Goal: Information Seeking & Learning: Learn about a topic

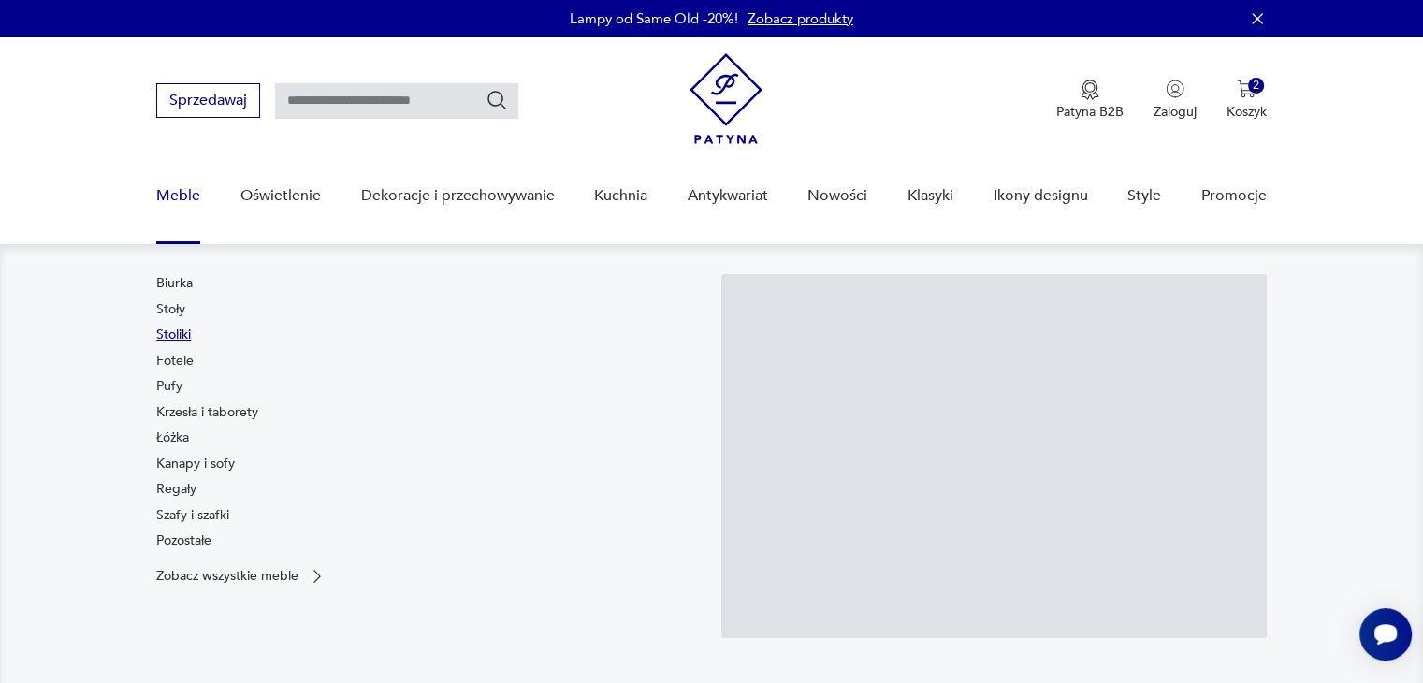
click at [182, 330] on link "Stoliki" at bounding box center [173, 334] width 35 height 19
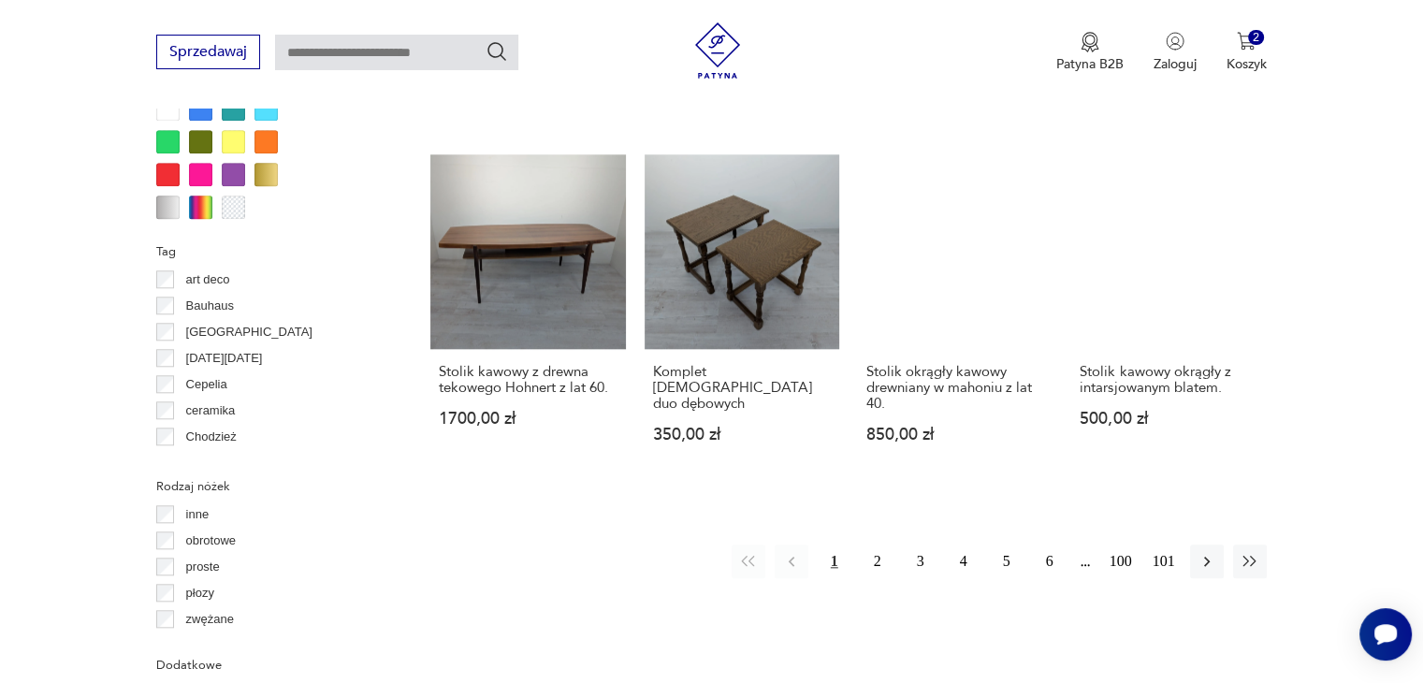
scroll to position [1835, 0]
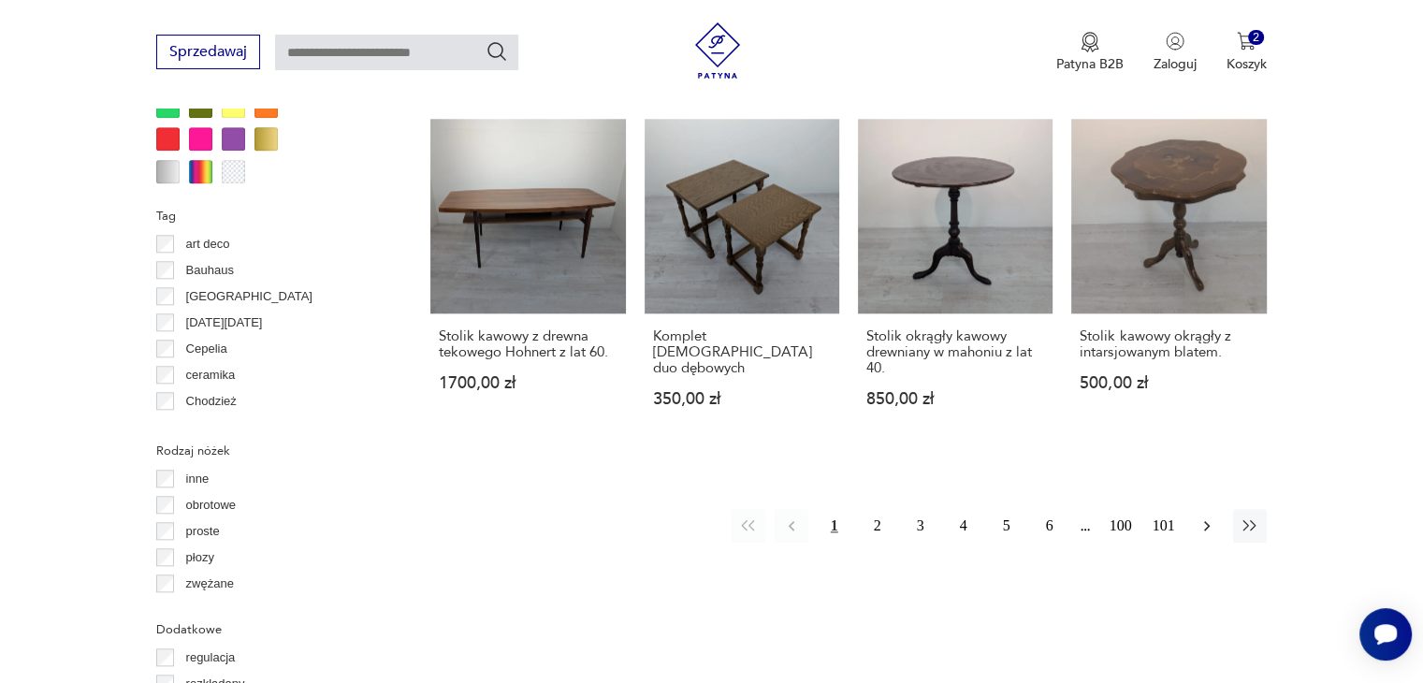
click at [1208, 516] on icon "button" at bounding box center [1206, 525] width 19 height 19
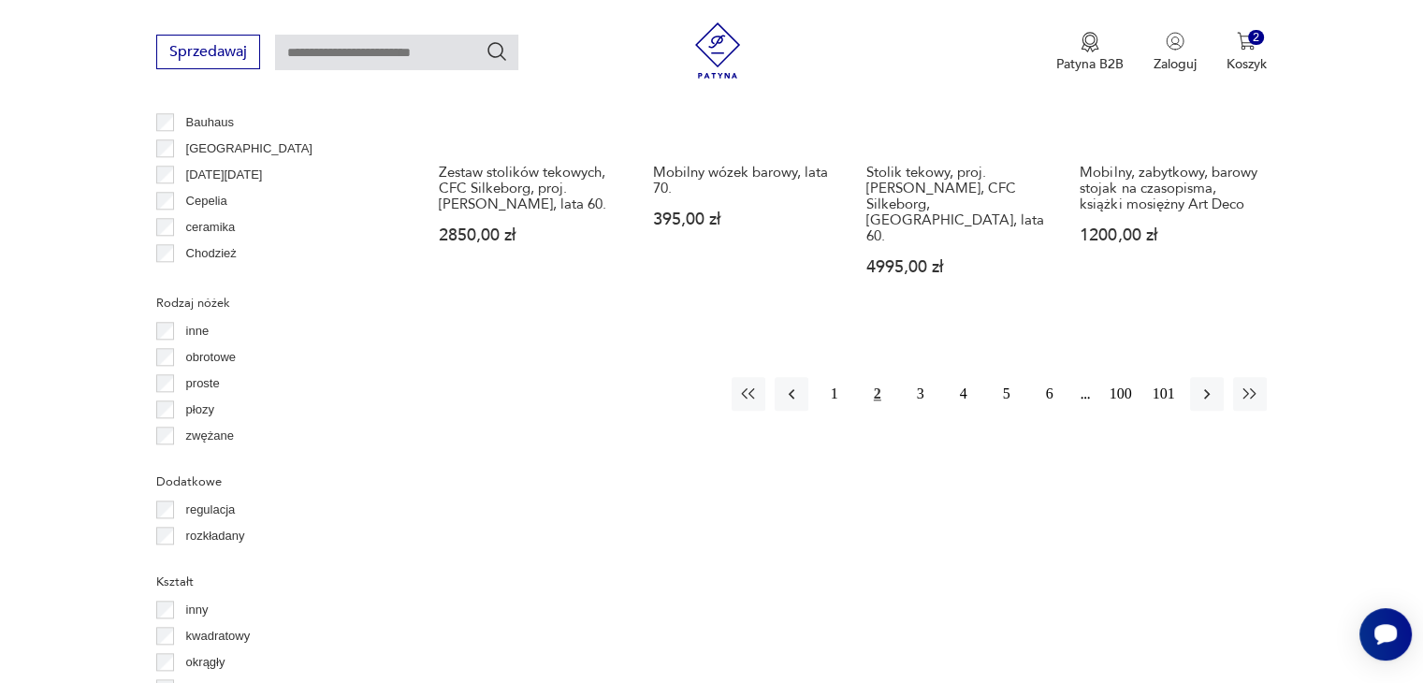
scroll to position [2010, 0]
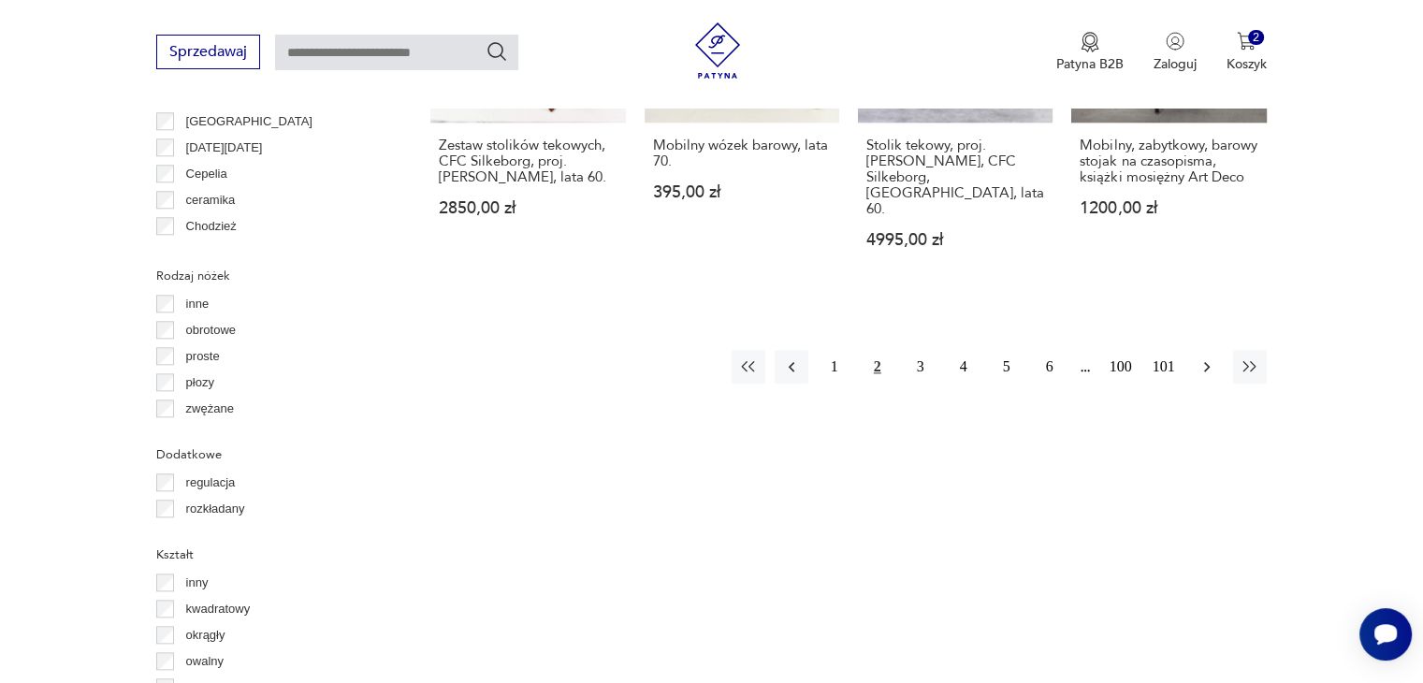
click at [1208, 357] on icon "button" at bounding box center [1206, 366] width 19 height 19
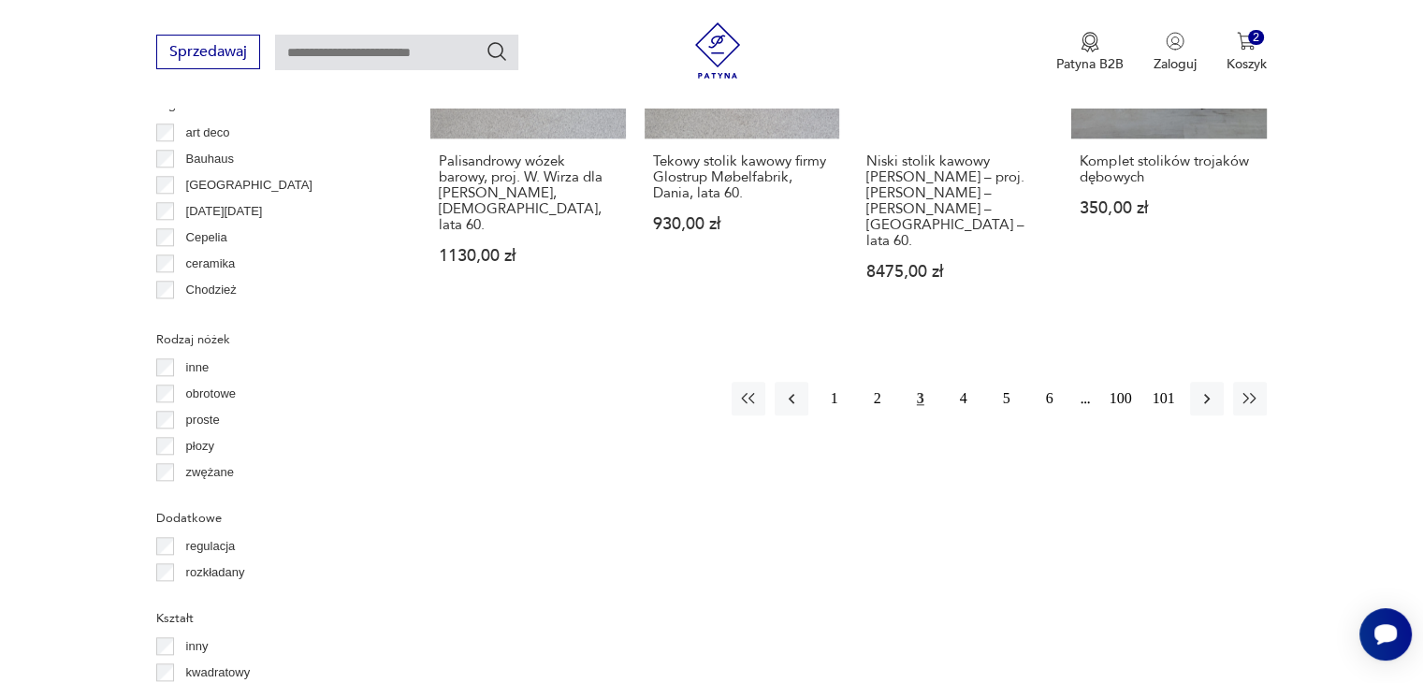
scroll to position [1951, 0]
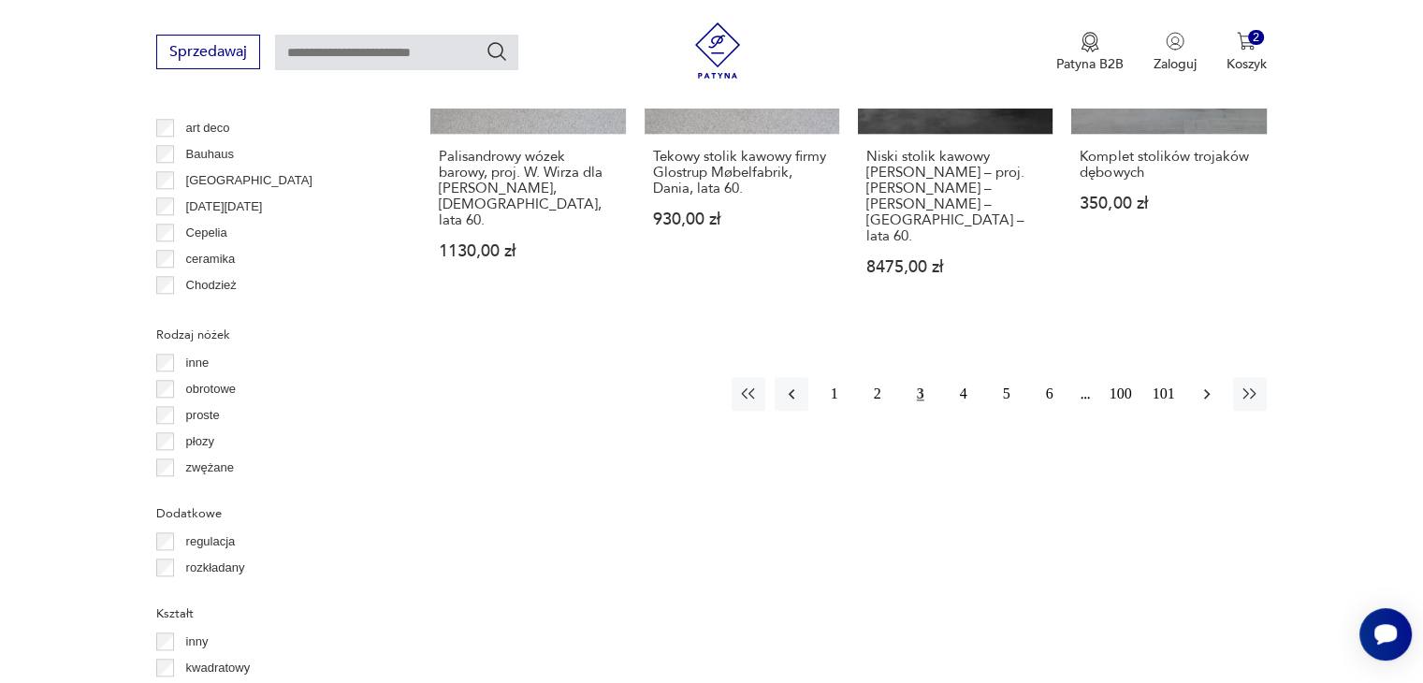
click at [1210, 384] on icon "button" at bounding box center [1206, 393] width 19 height 19
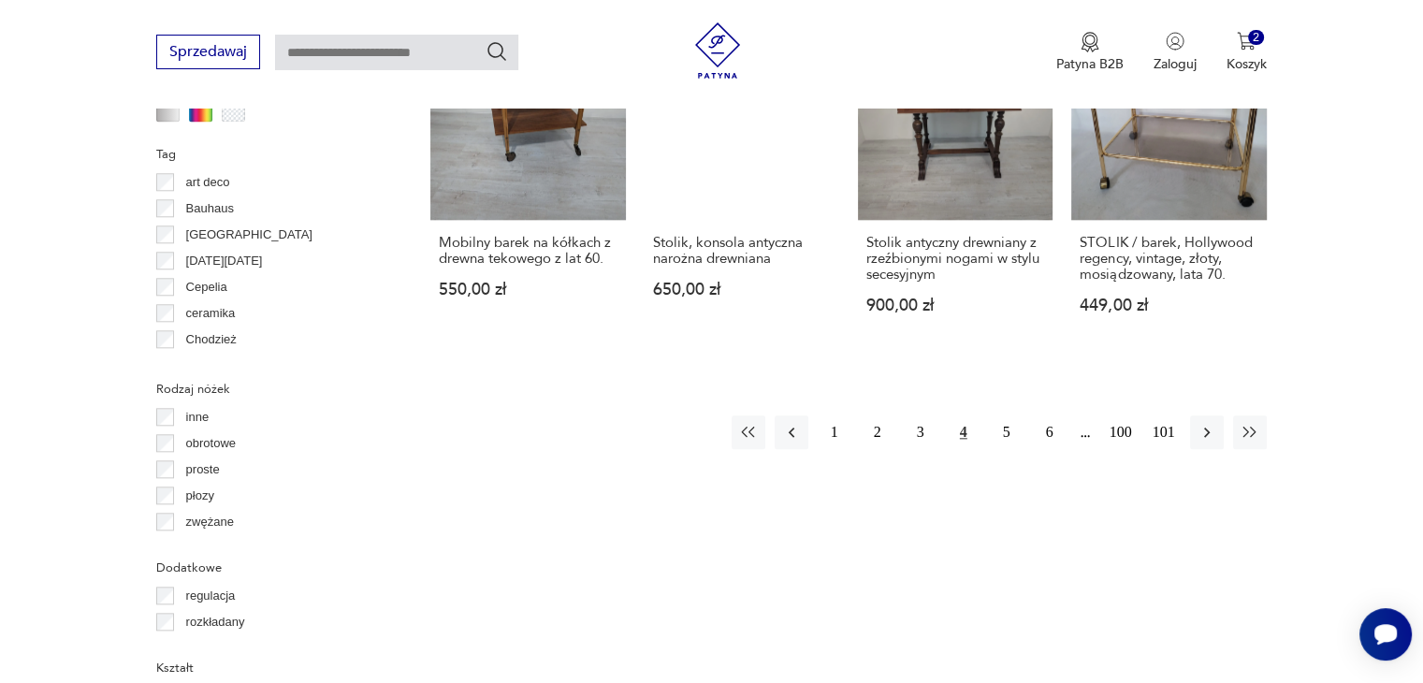
scroll to position [1905, 0]
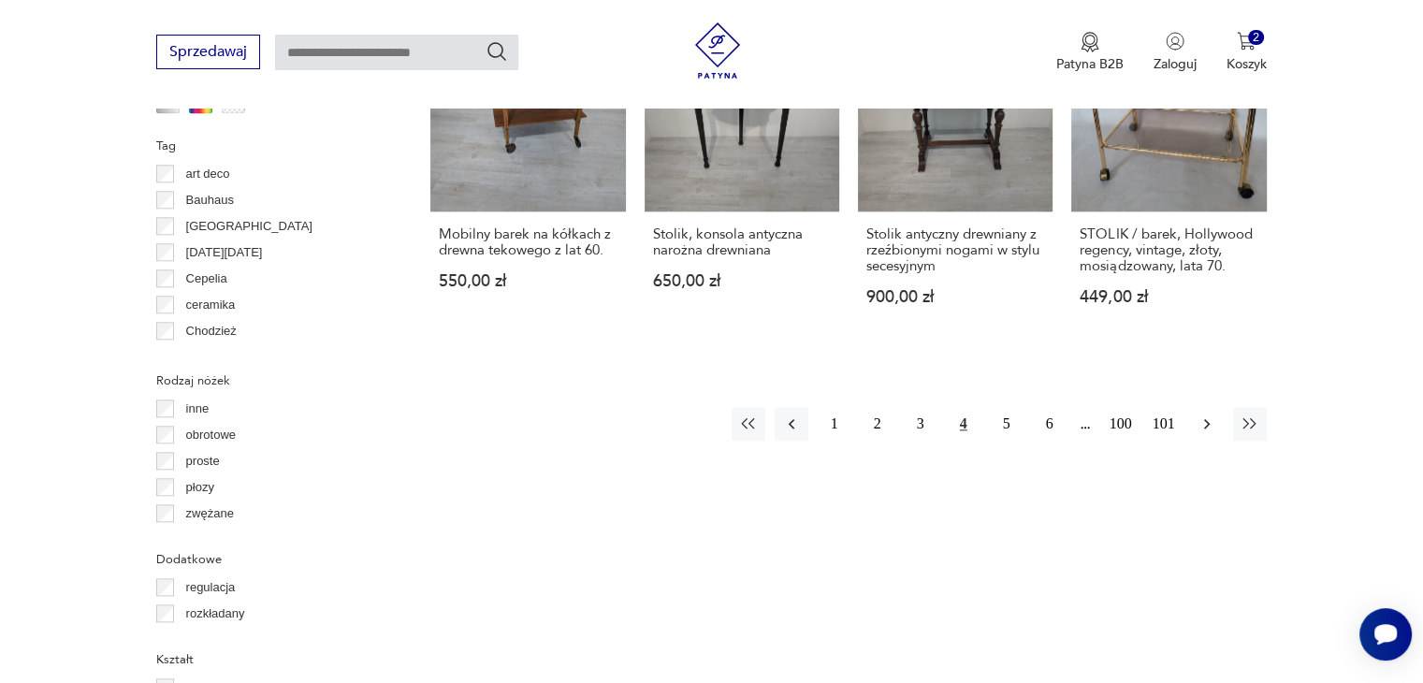
click at [1210, 414] on icon "button" at bounding box center [1206, 423] width 19 height 19
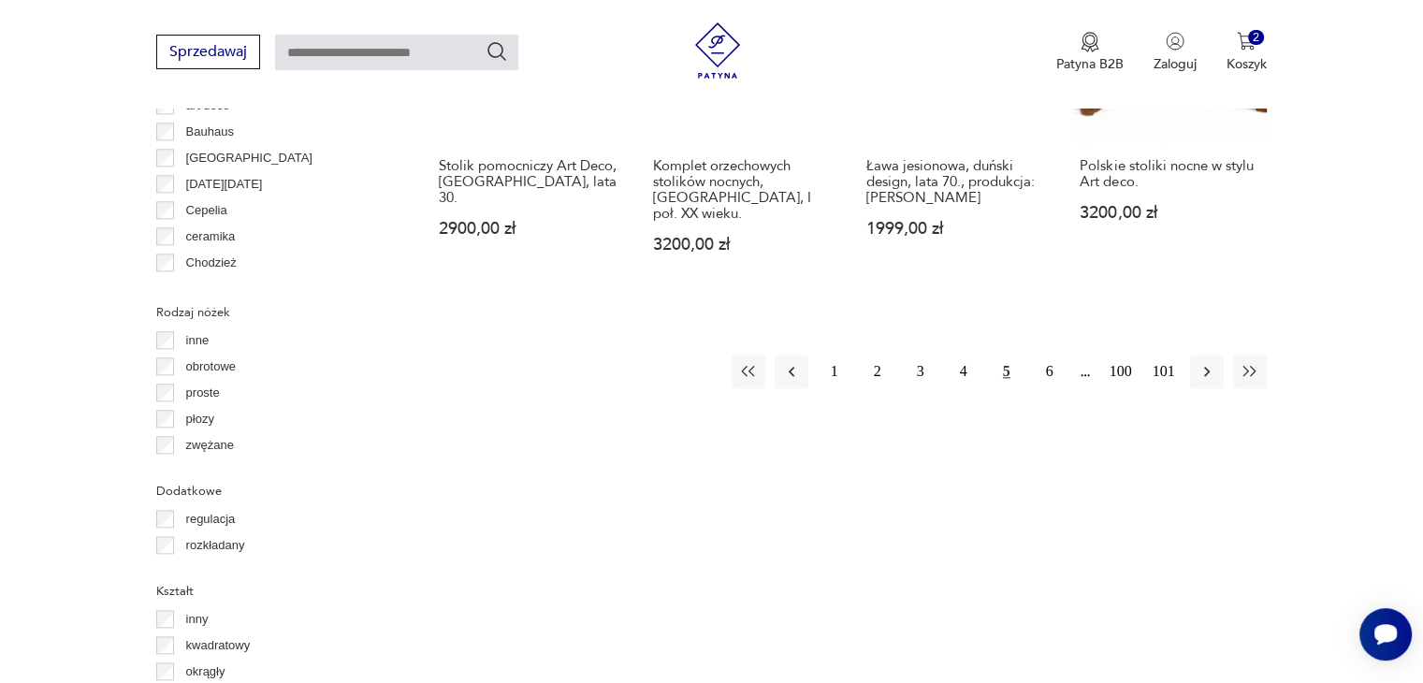
scroll to position [1997, 0]
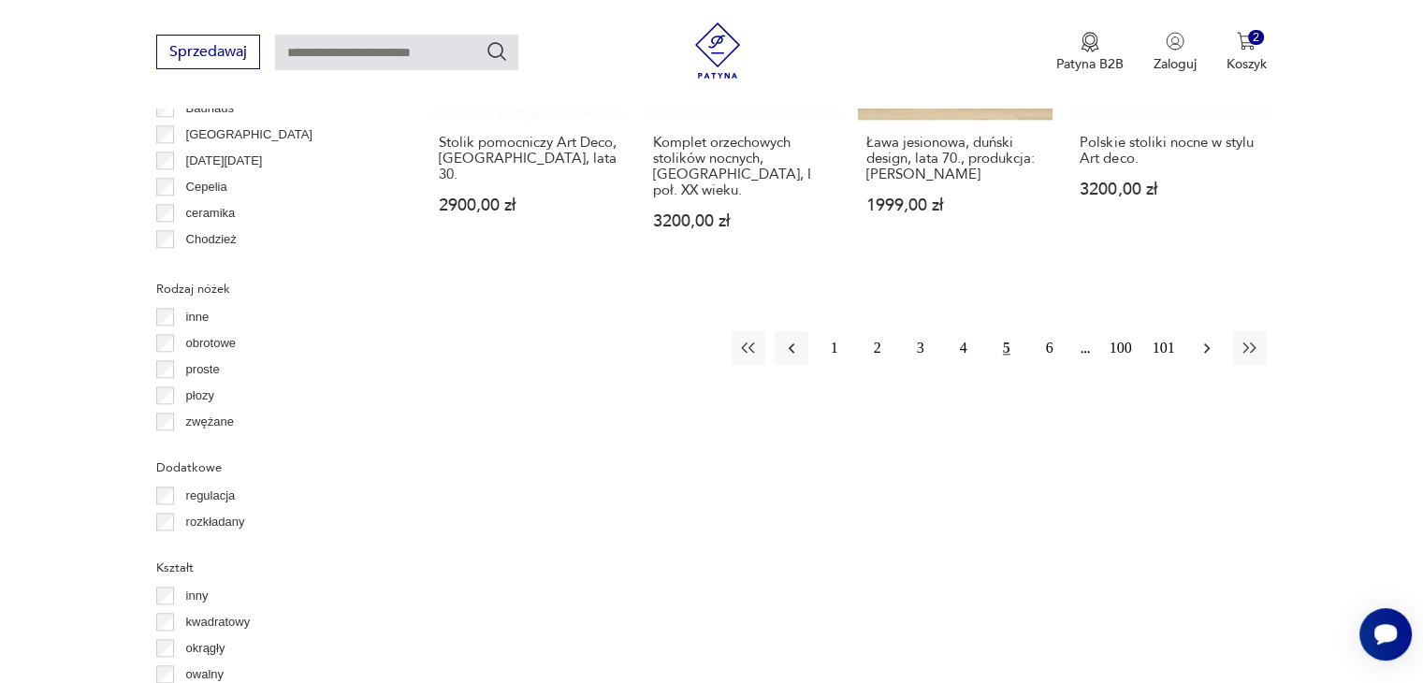
click at [1206, 343] on icon "button" at bounding box center [1207, 348] width 6 height 10
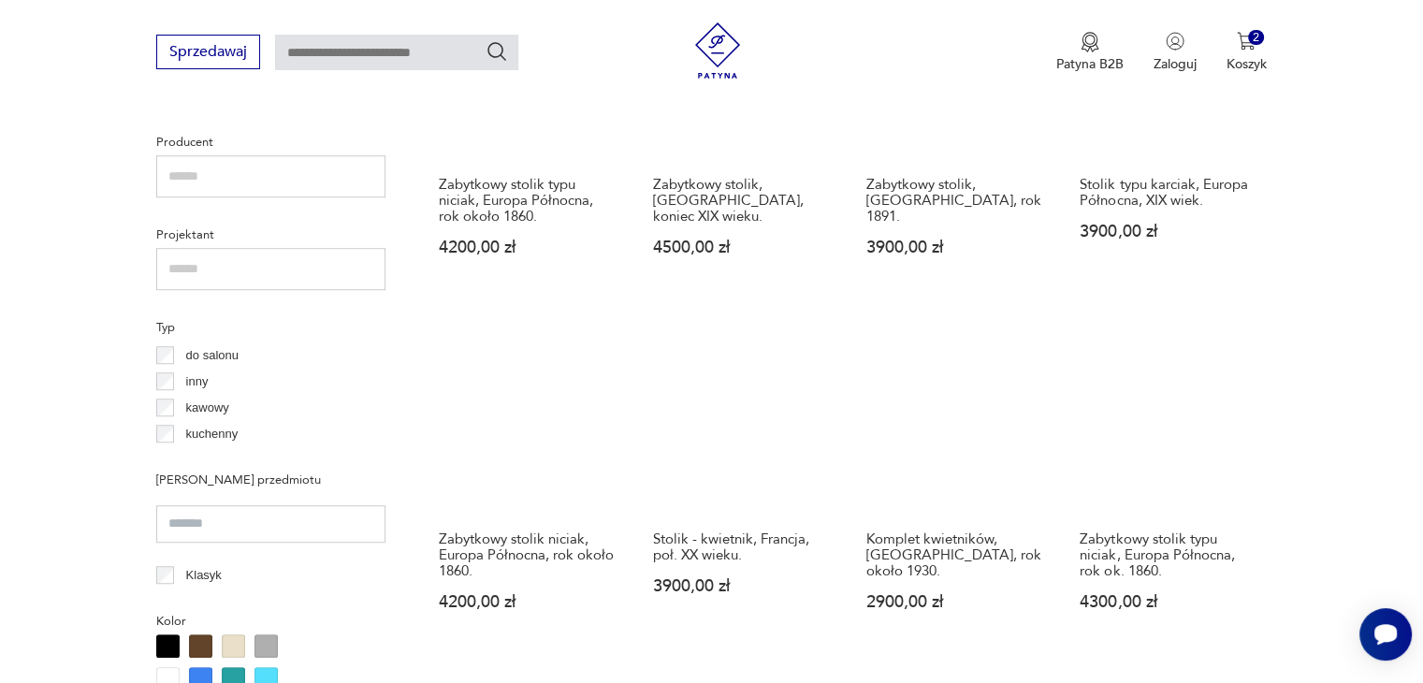
scroll to position [1325, 0]
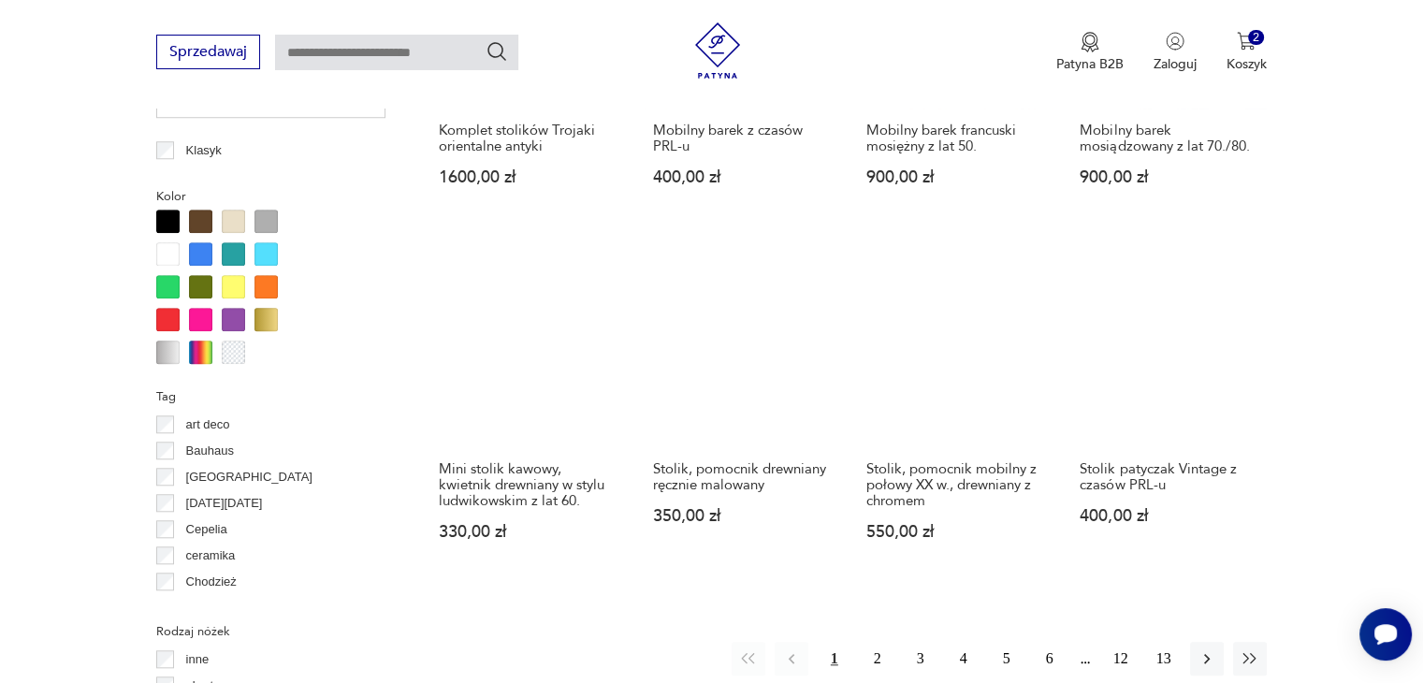
scroll to position [1675, 0]
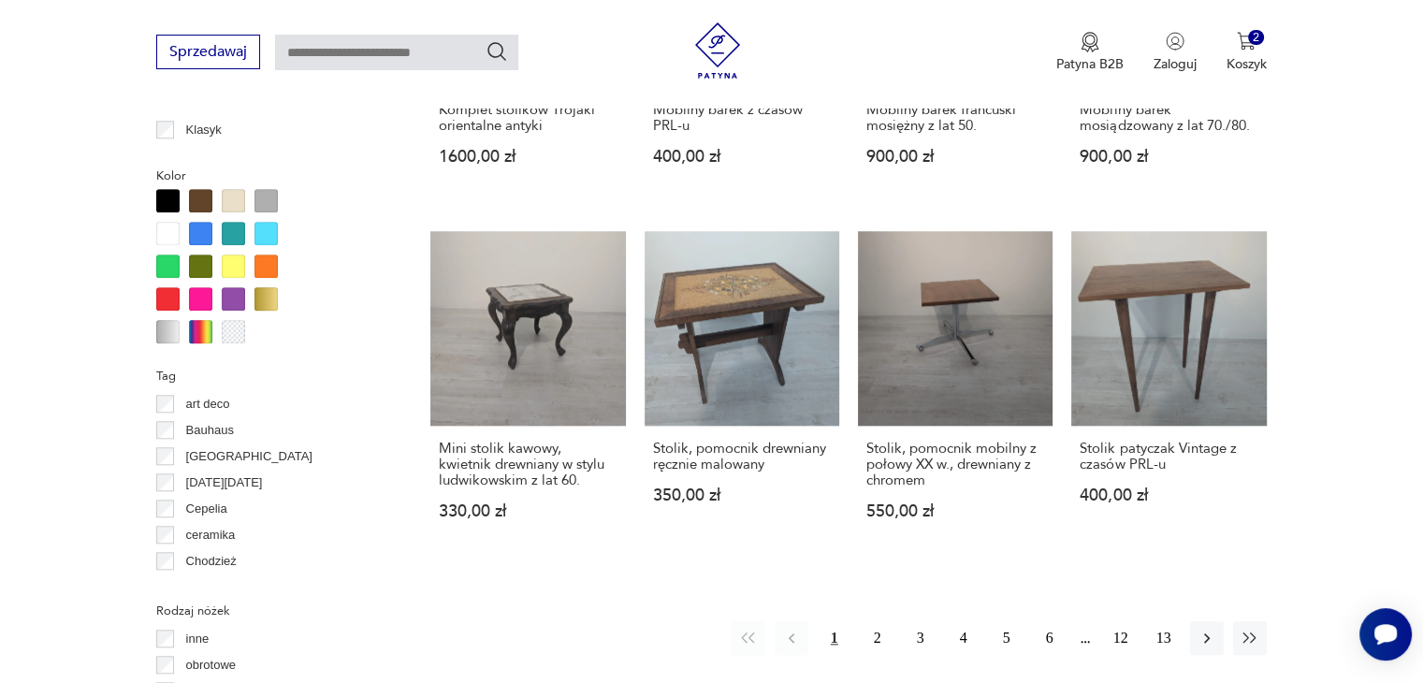
click at [195, 195] on div at bounding box center [200, 200] width 23 height 23
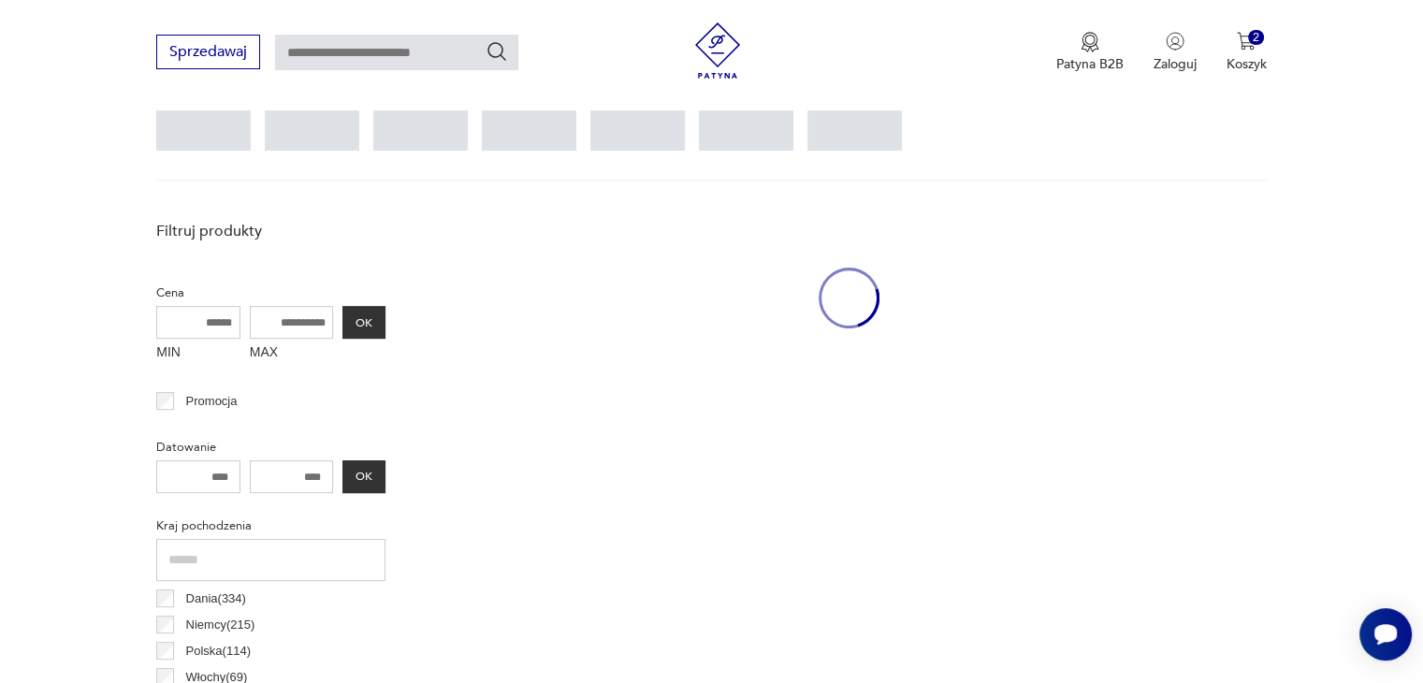
scroll to position [496, 0]
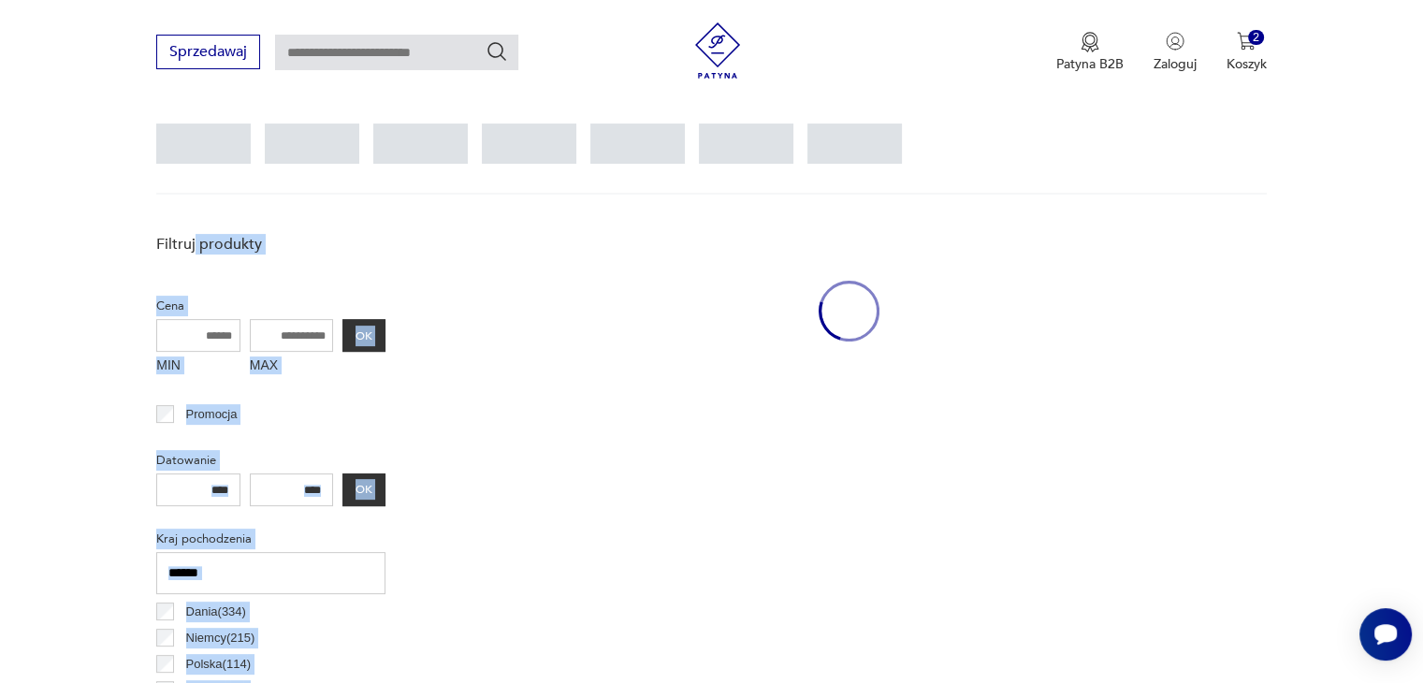
drag, startPoint x: 195, startPoint y: 195, endPoint x: 636, endPoint y: 233, distance: 443.1
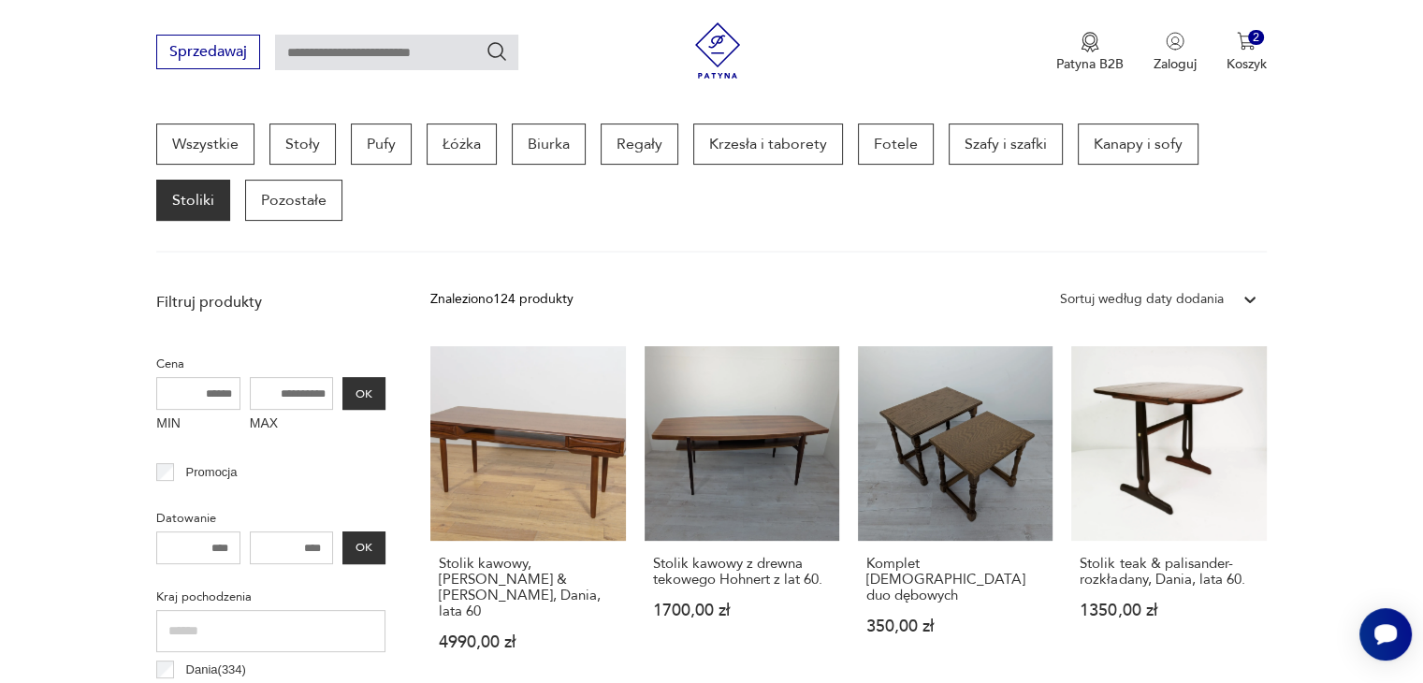
click at [1349, 162] on section "Wszystkie Stoły Pufy Łóżka Biurka Regały Krzesła i taborety Fotele Szafy i szaf…" at bounding box center [711, 187] width 1423 height 129
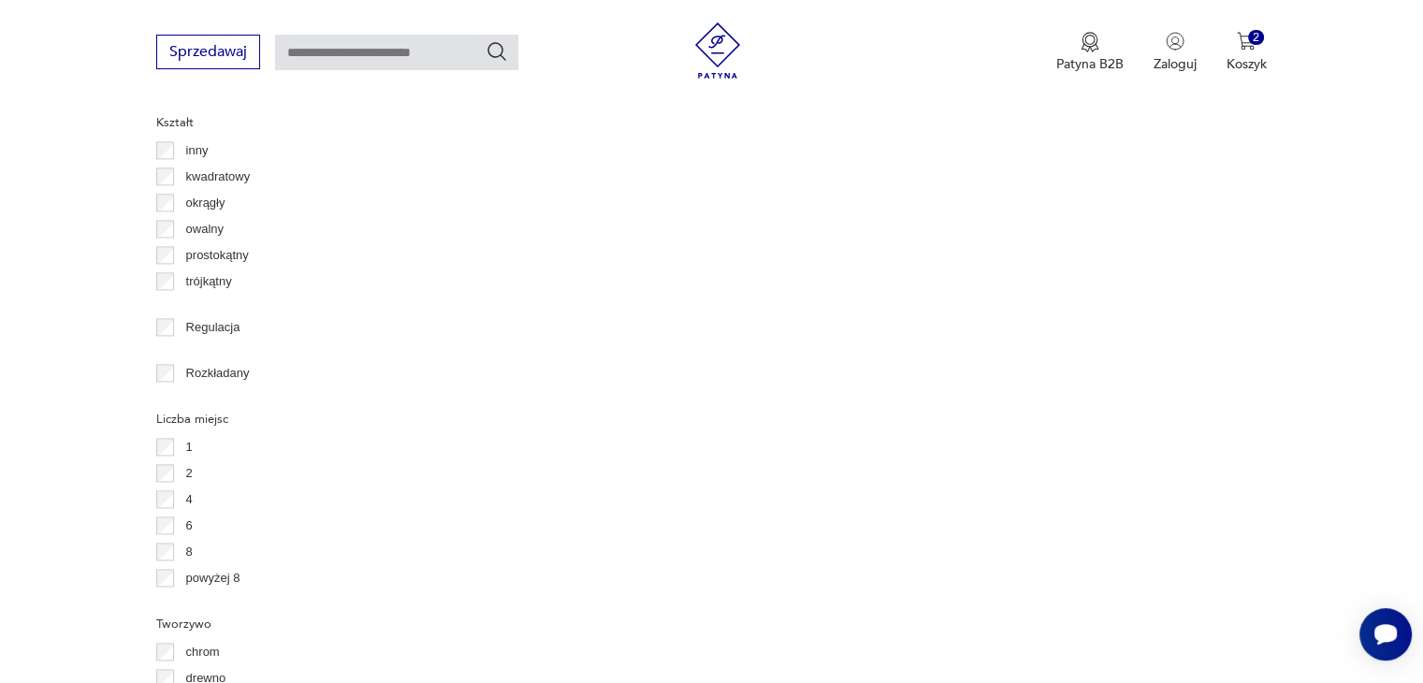
scroll to position [2432, 0]
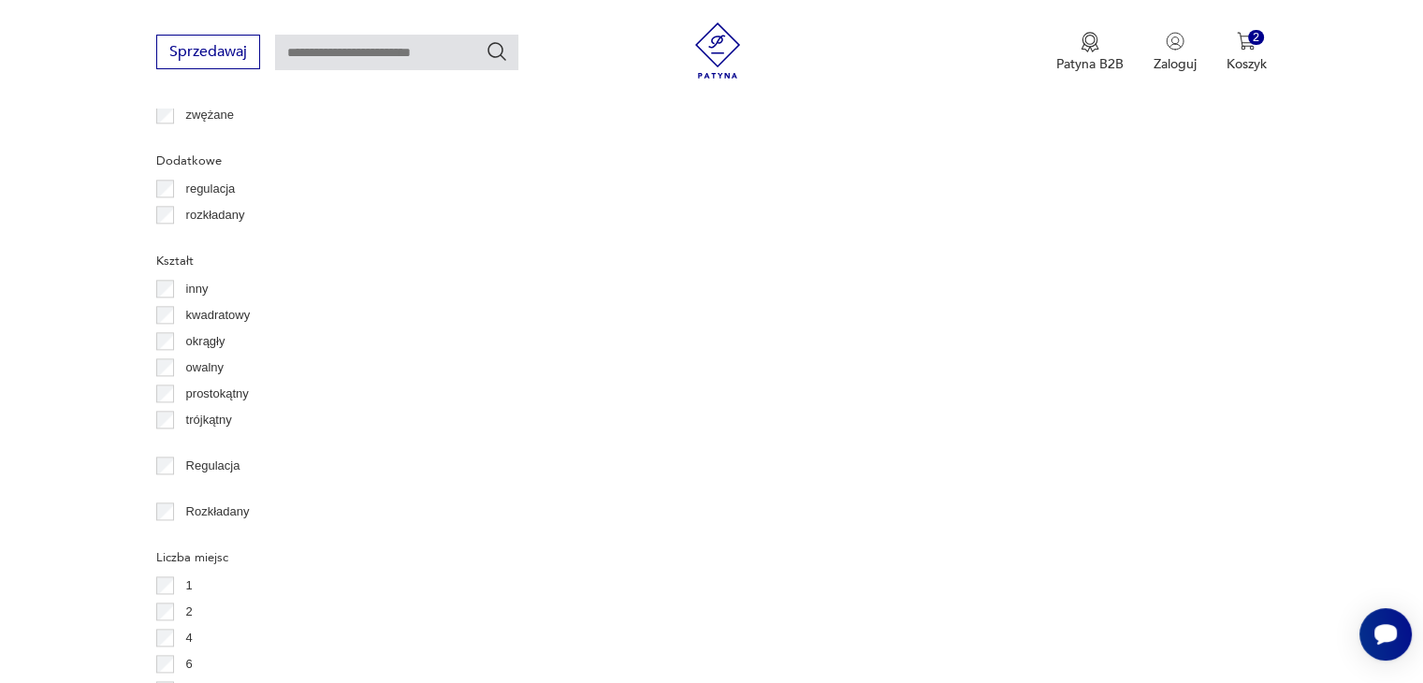
scroll to position [2314, 0]
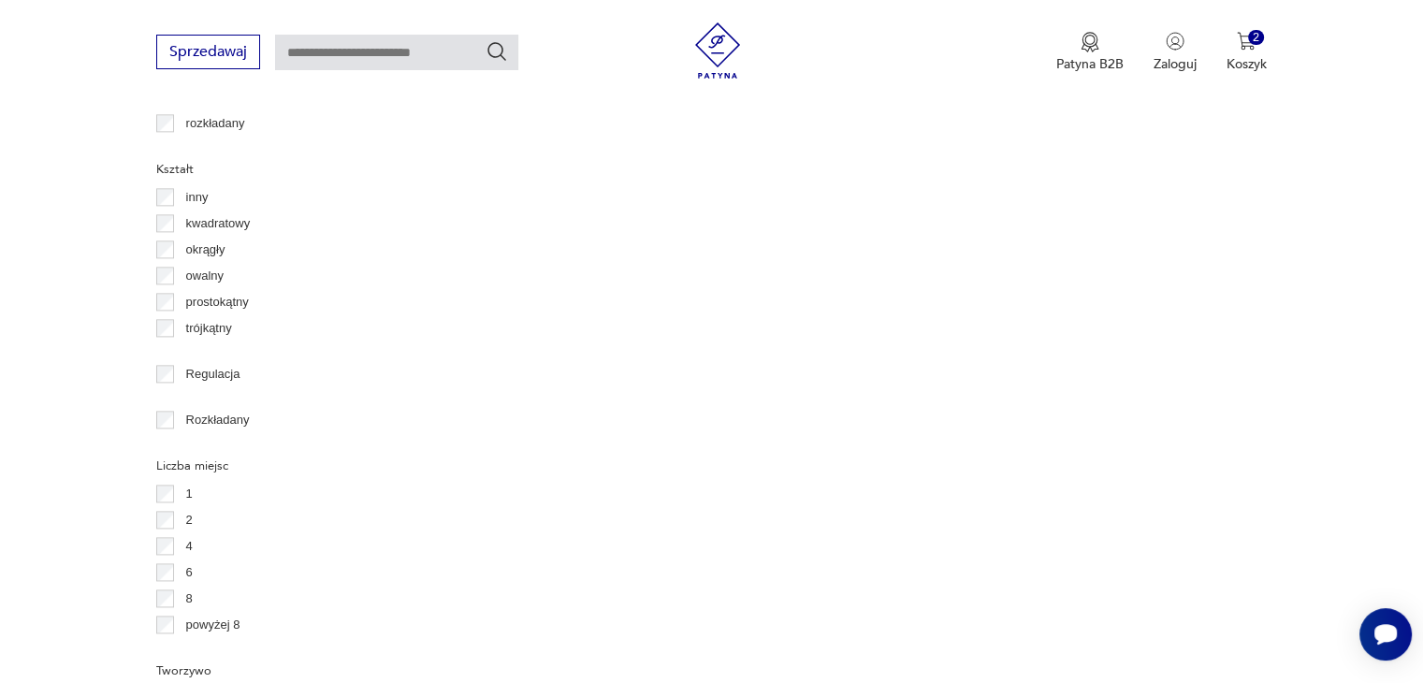
scroll to position [2376, 0]
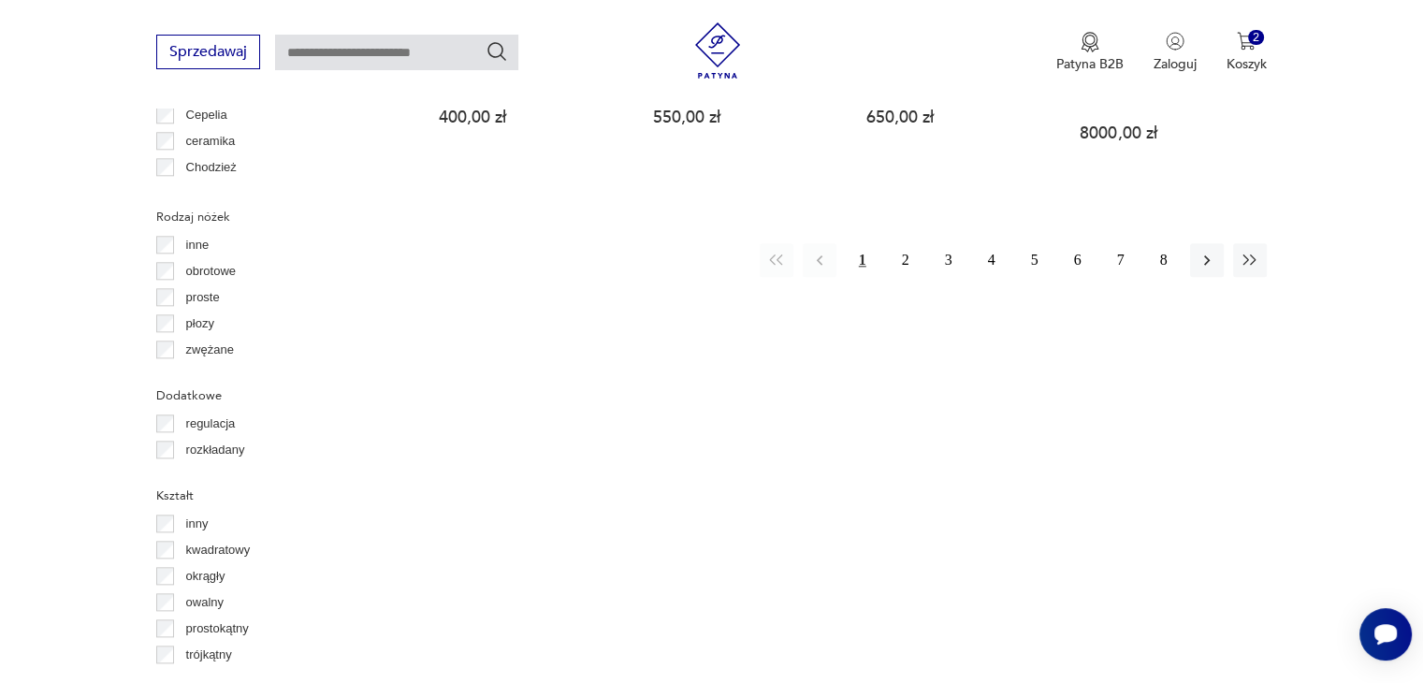
scroll to position [2084, 0]
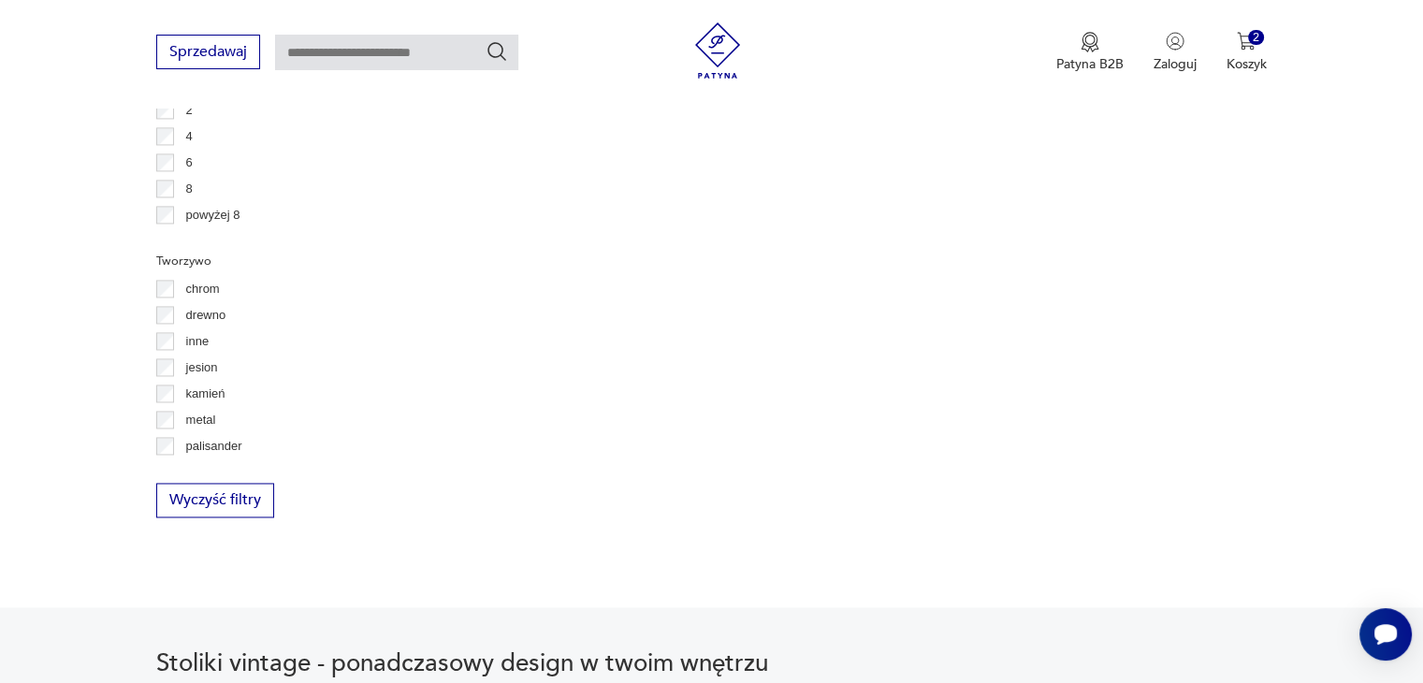
scroll to position [2814, 0]
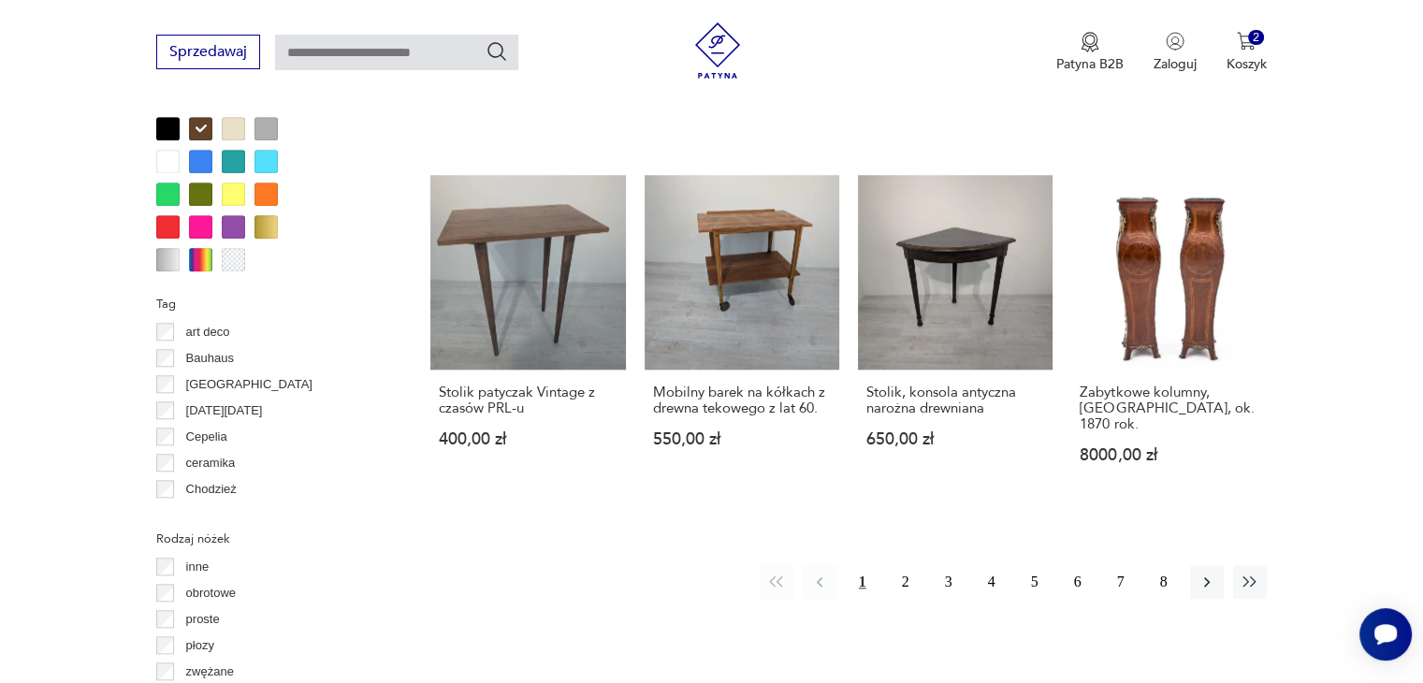
scroll to position [1762, 0]
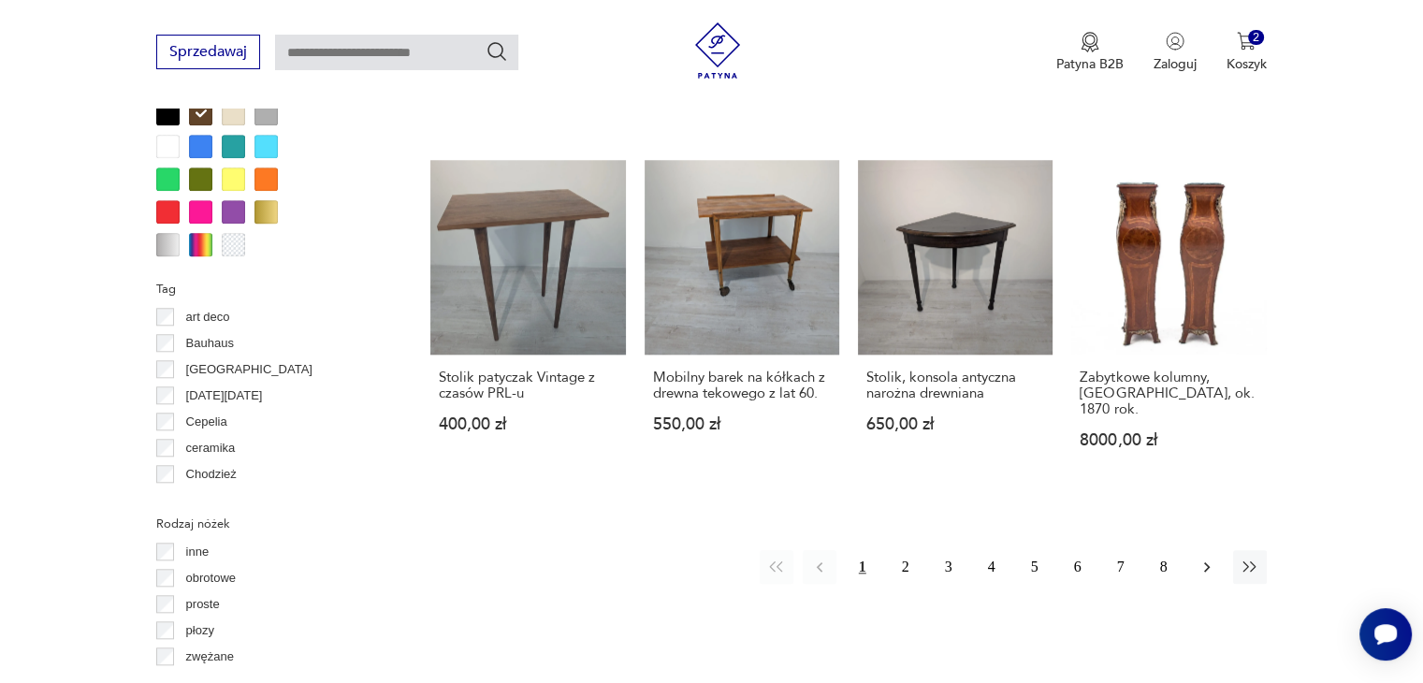
click at [1209, 557] on icon "button" at bounding box center [1206, 566] width 19 height 19
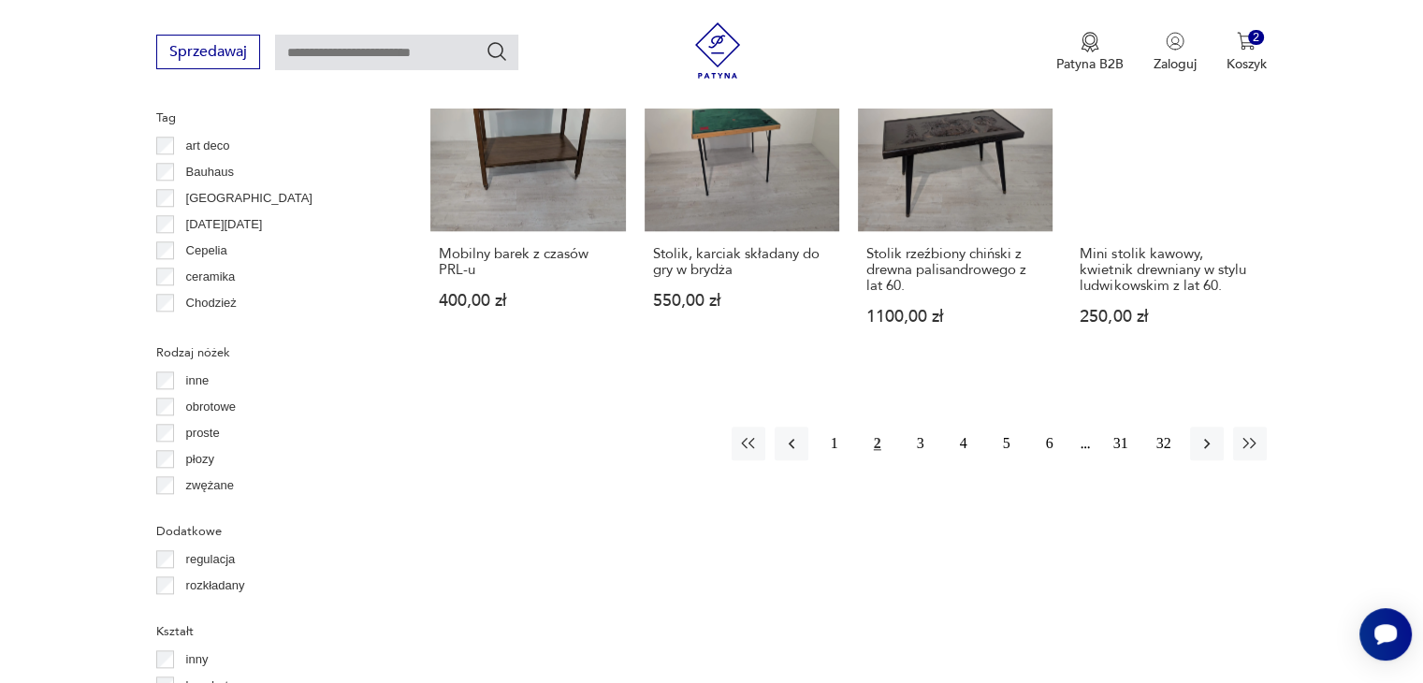
scroll to position [1956, 0]
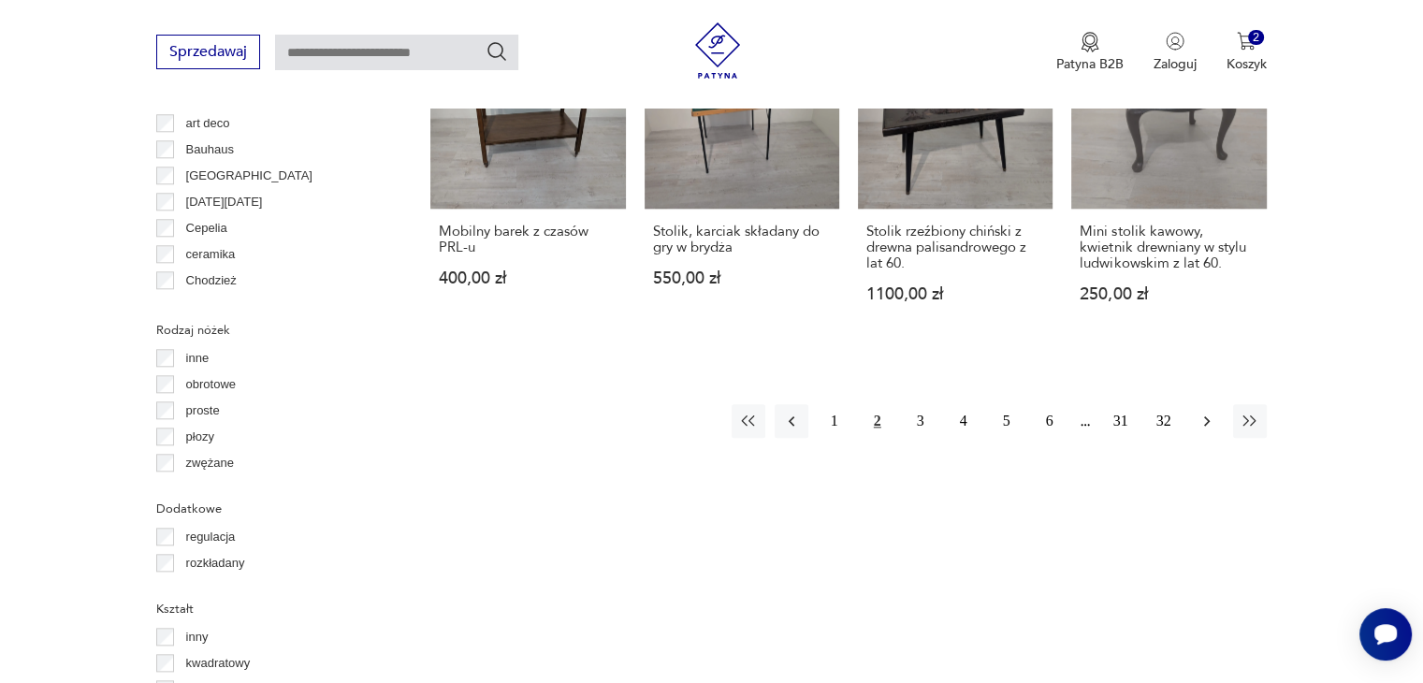
click at [1199, 412] on icon "button" at bounding box center [1206, 421] width 19 height 19
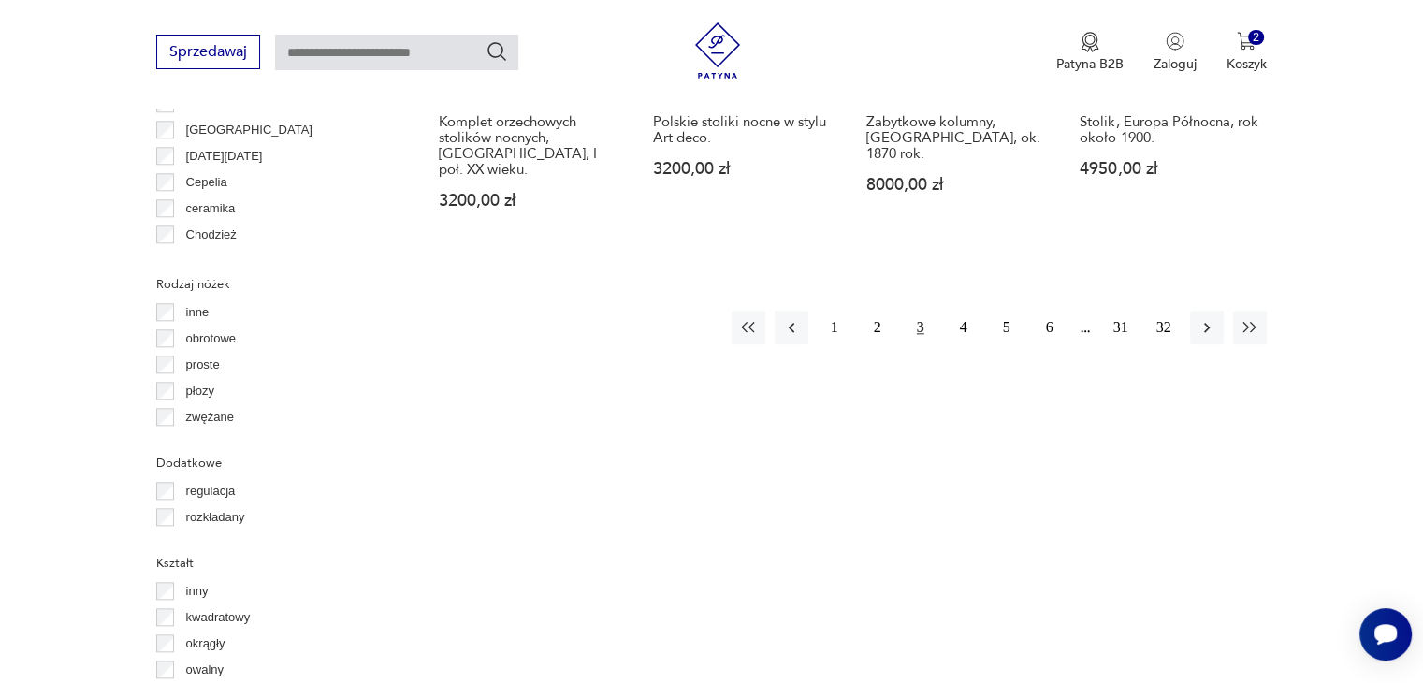
scroll to position [1997, 0]
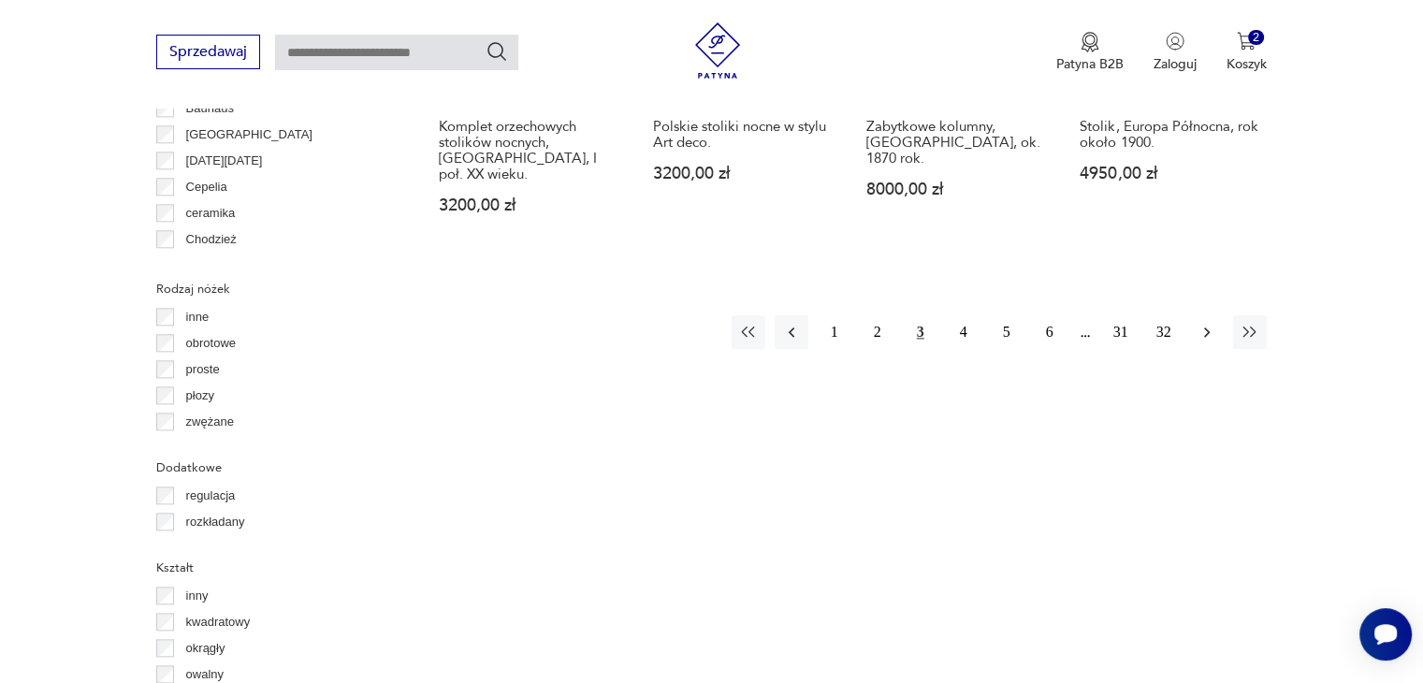
click at [1201, 323] on icon "button" at bounding box center [1206, 332] width 19 height 19
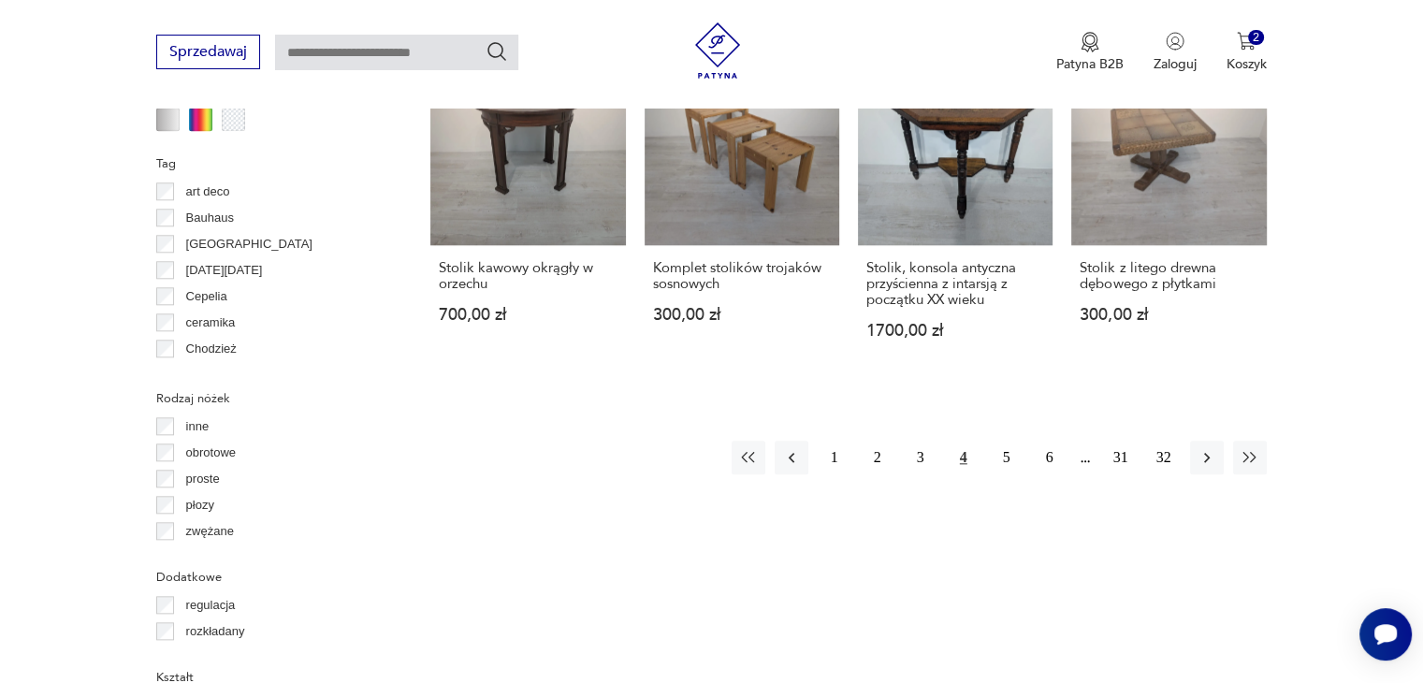
scroll to position [1897, 0]
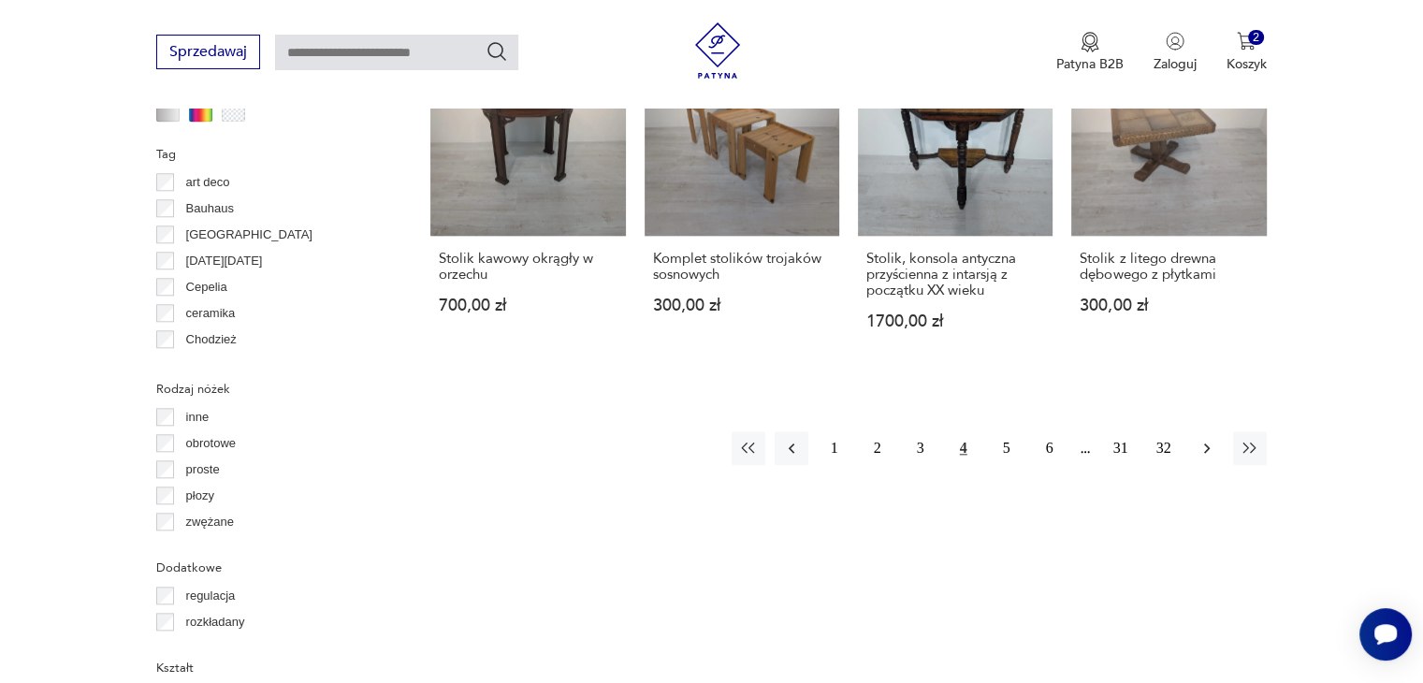
click at [1205, 439] on icon "button" at bounding box center [1206, 448] width 19 height 19
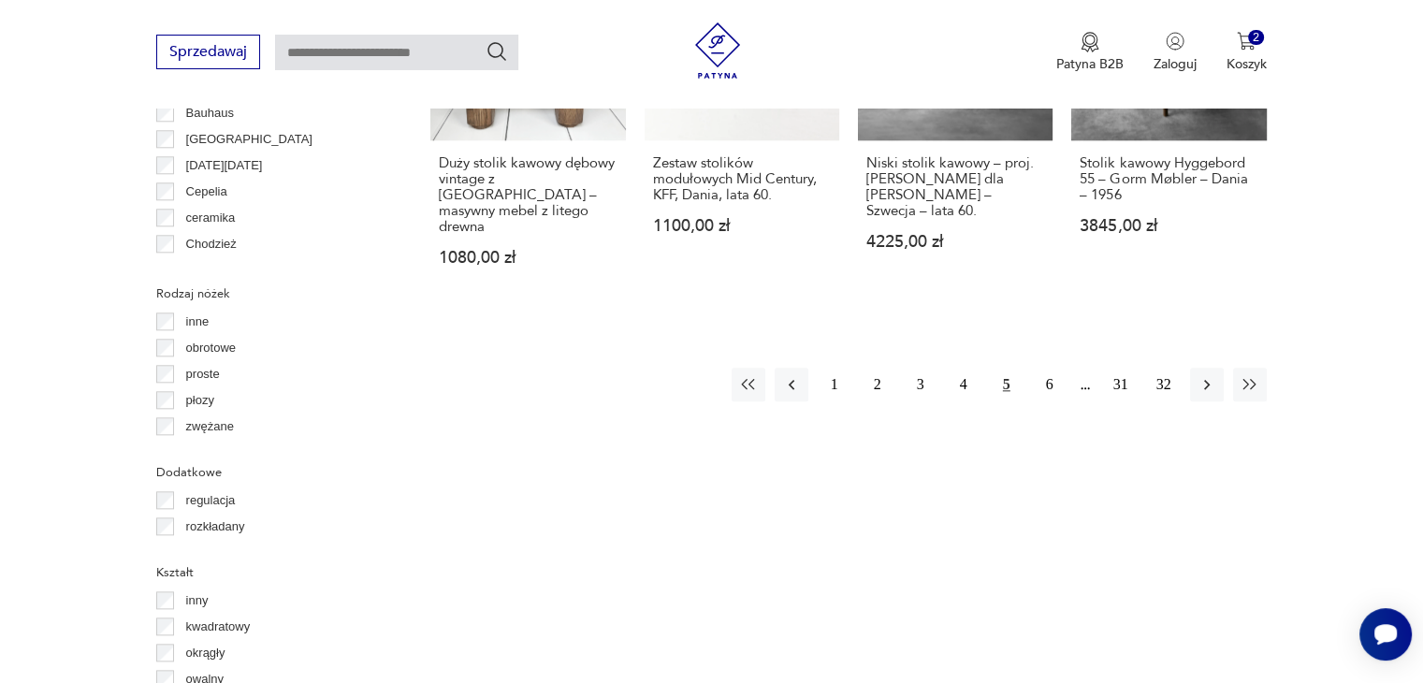
scroll to position [2029, 0]
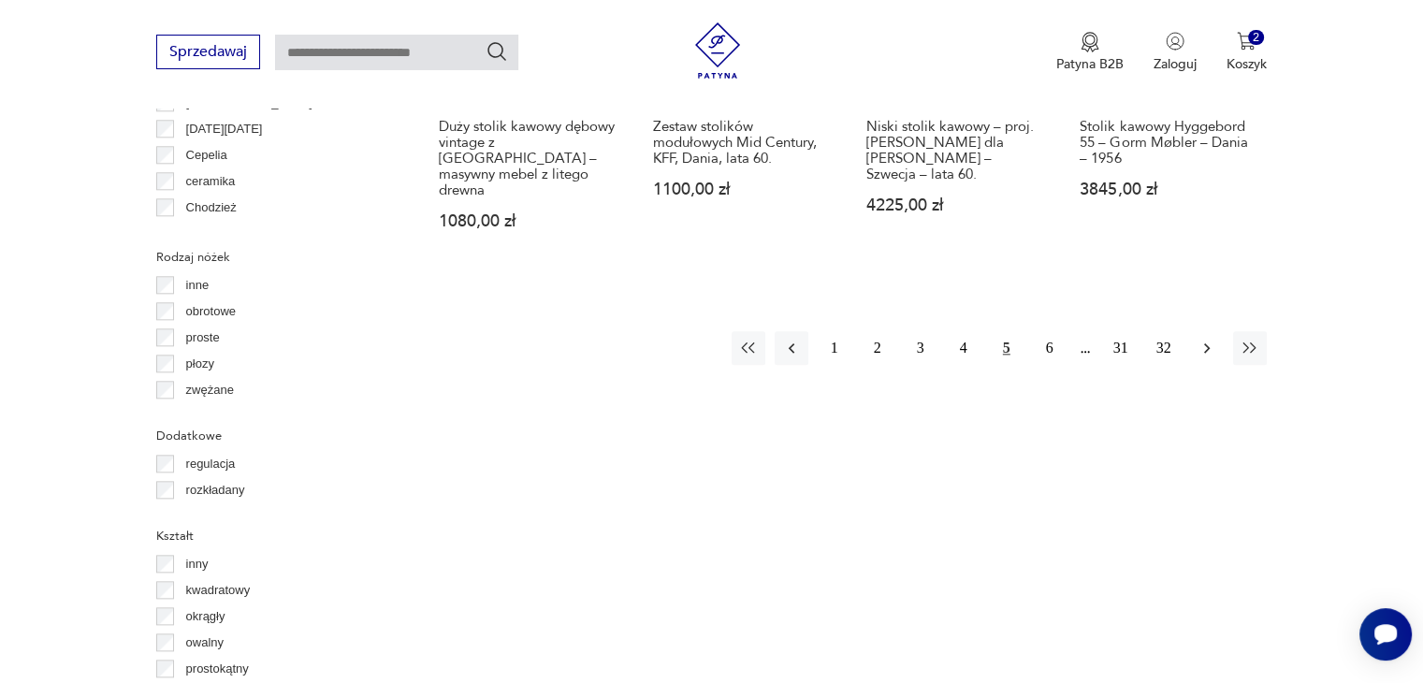
click at [1207, 343] on icon "button" at bounding box center [1207, 348] width 6 height 10
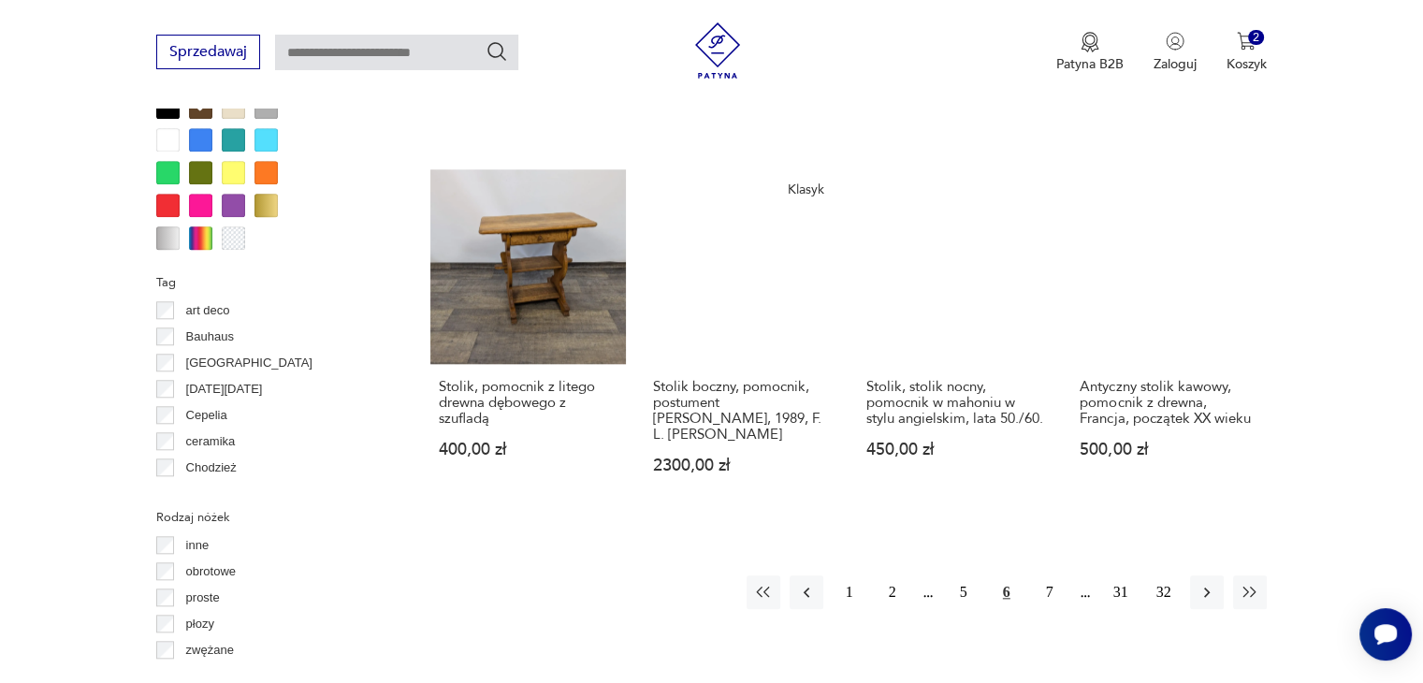
scroll to position [1796, 0]
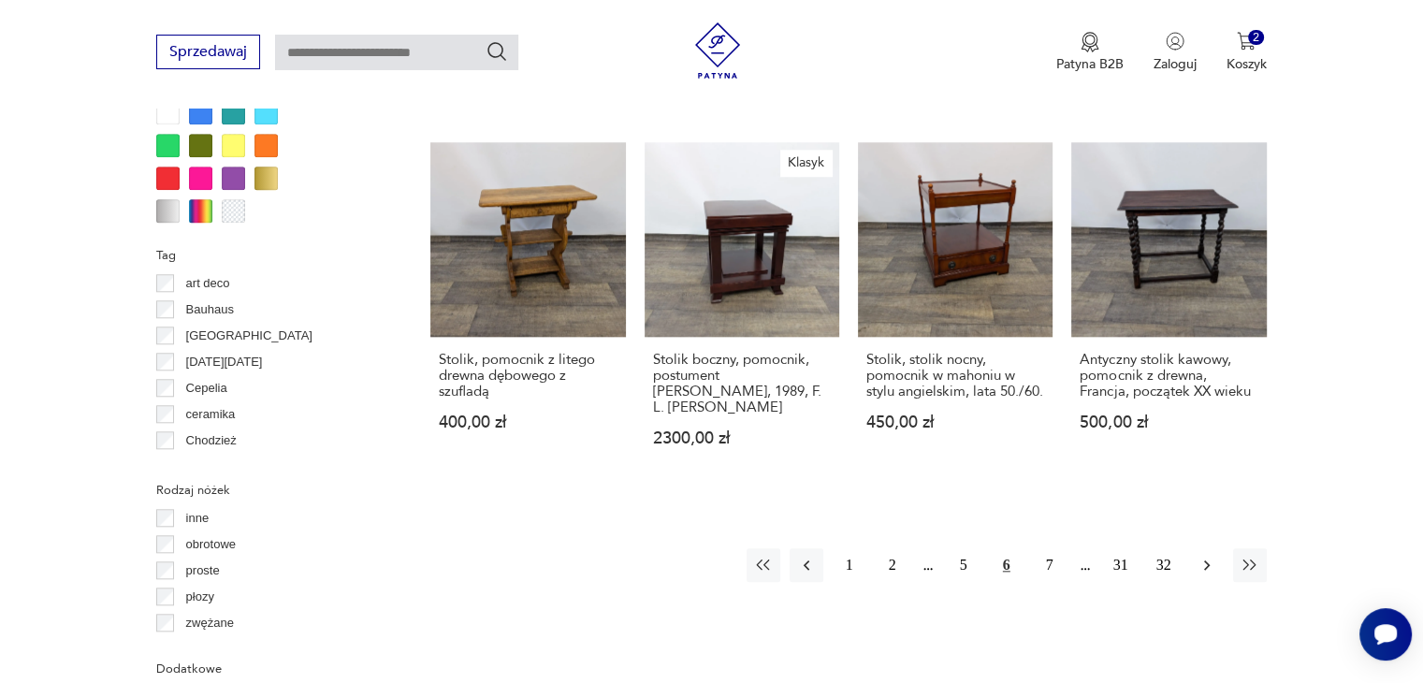
click at [1207, 560] on icon "button" at bounding box center [1207, 565] width 6 height 10
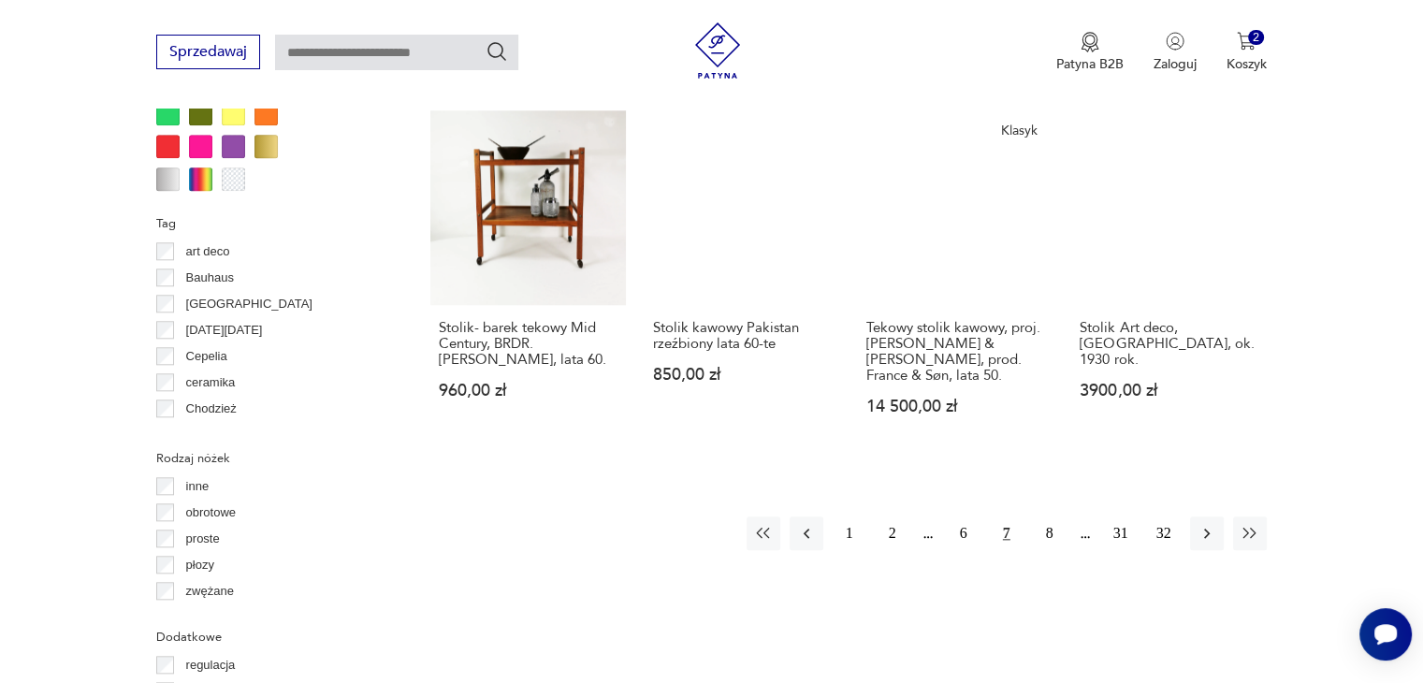
scroll to position [1882, 0]
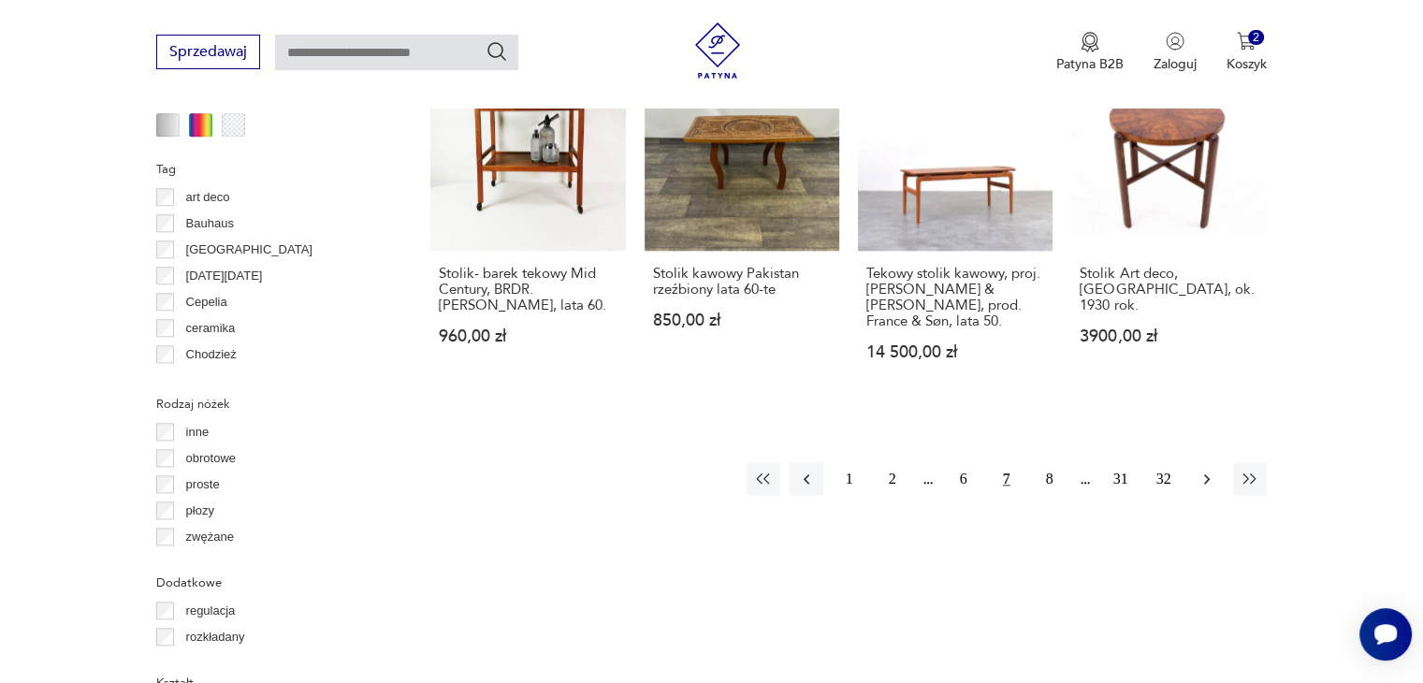
click at [1205, 470] on icon "button" at bounding box center [1206, 479] width 19 height 19
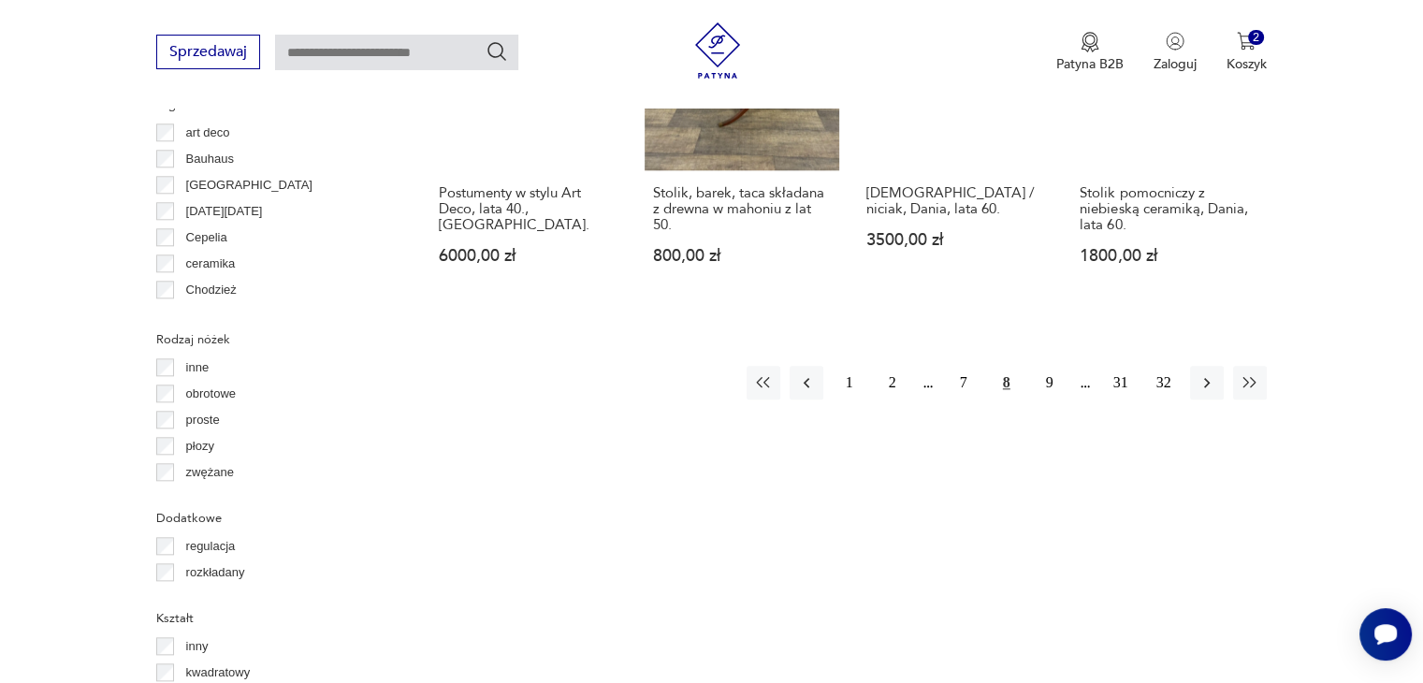
scroll to position [1960, 0]
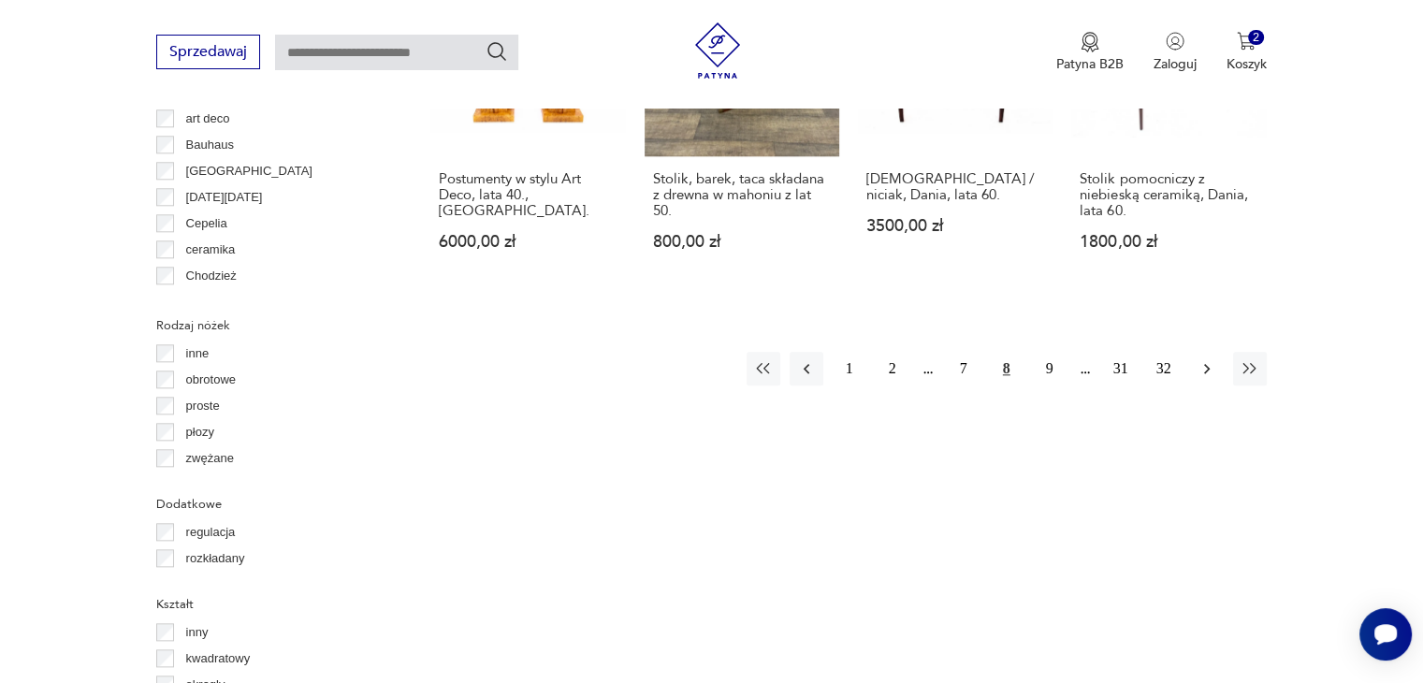
click at [1207, 364] on icon "button" at bounding box center [1207, 369] width 6 height 10
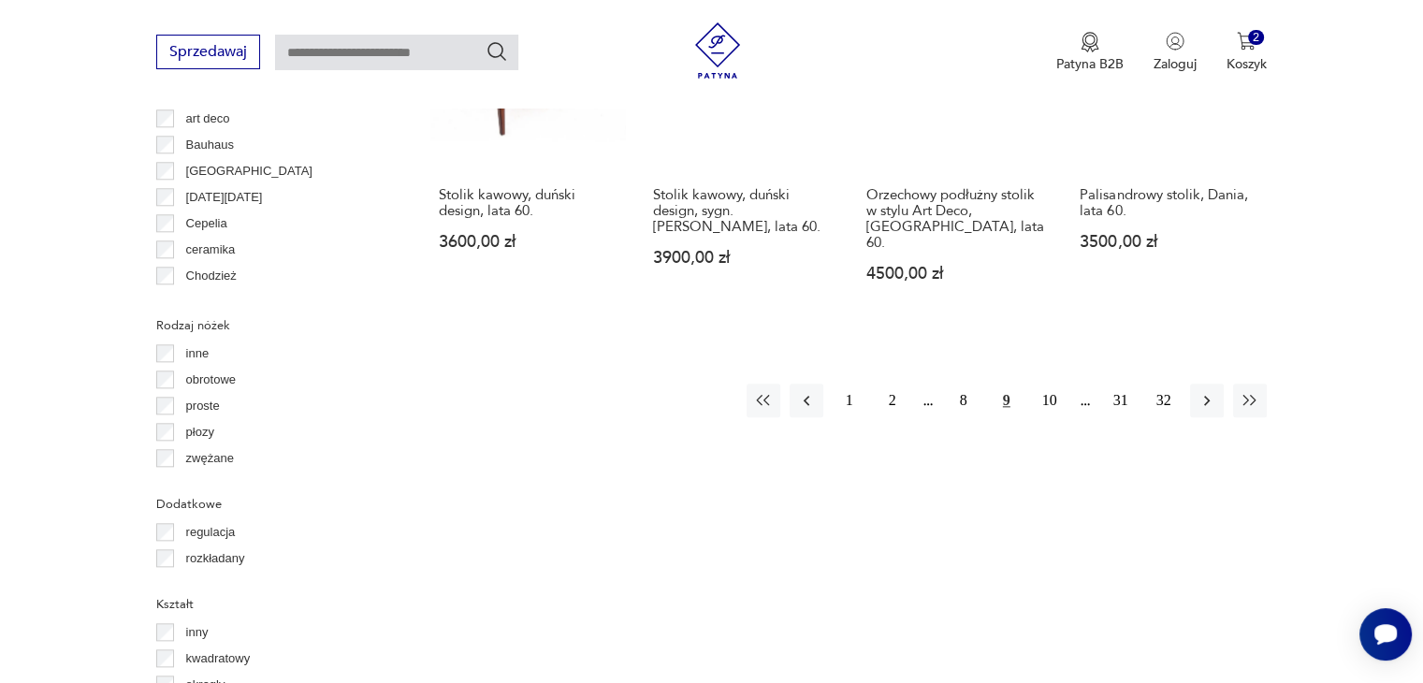
scroll to position [1979, 0]
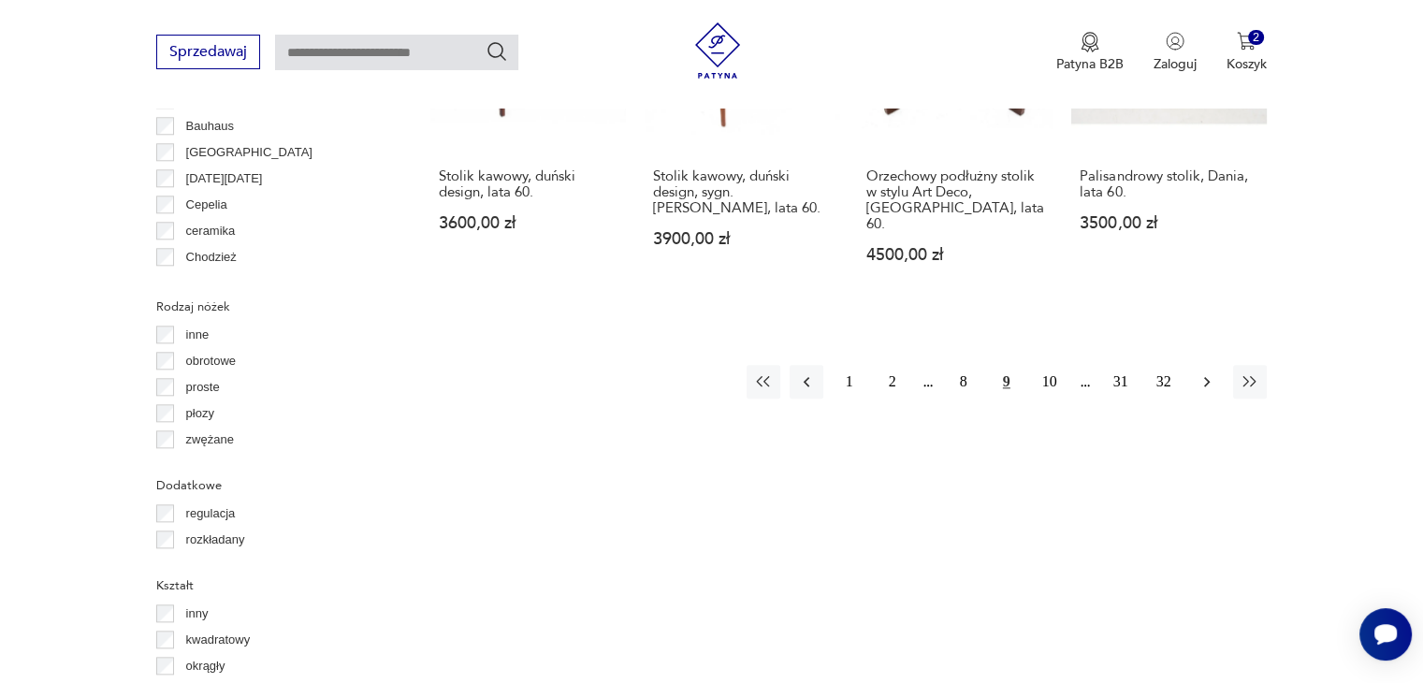
click at [1212, 372] on icon "button" at bounding box center [1206, 381] width 19 height 19
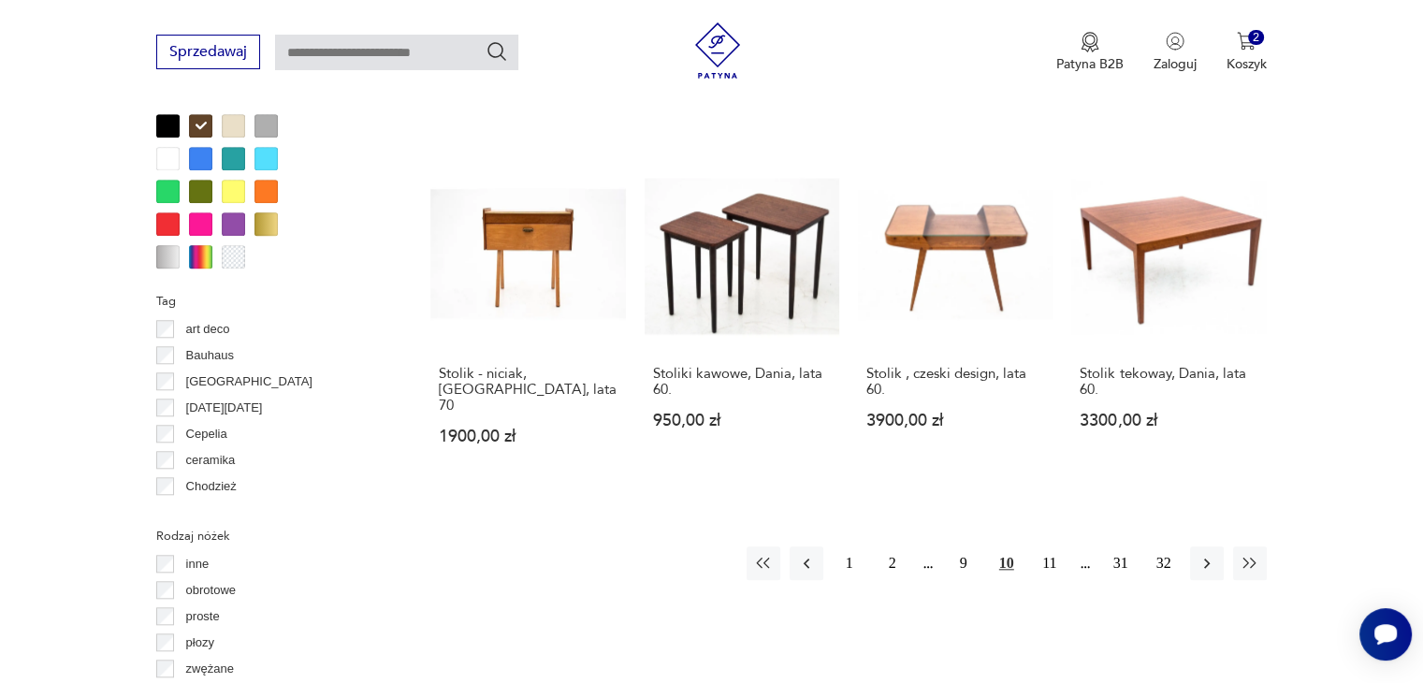
scroll to position [1773, 0]
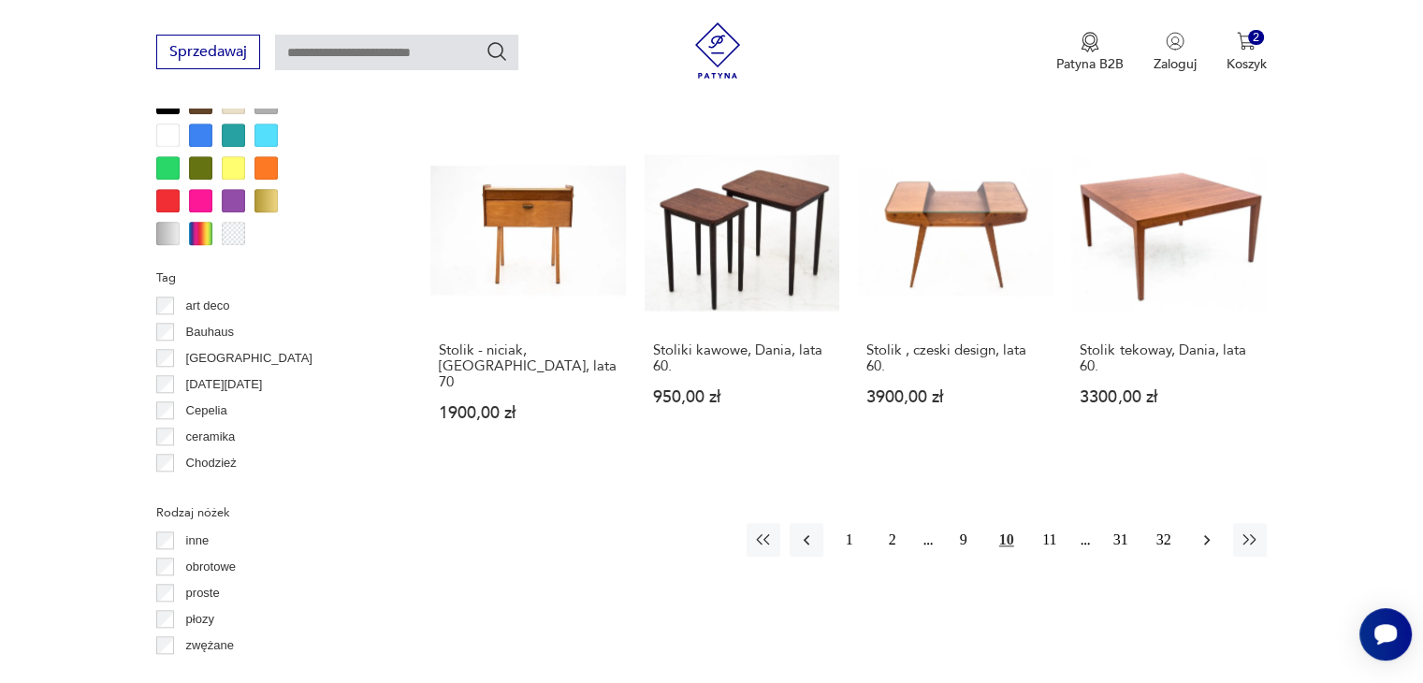
click at [1206, 530] on icon "button" at bounding box center [1206, 539] width 19 height 19
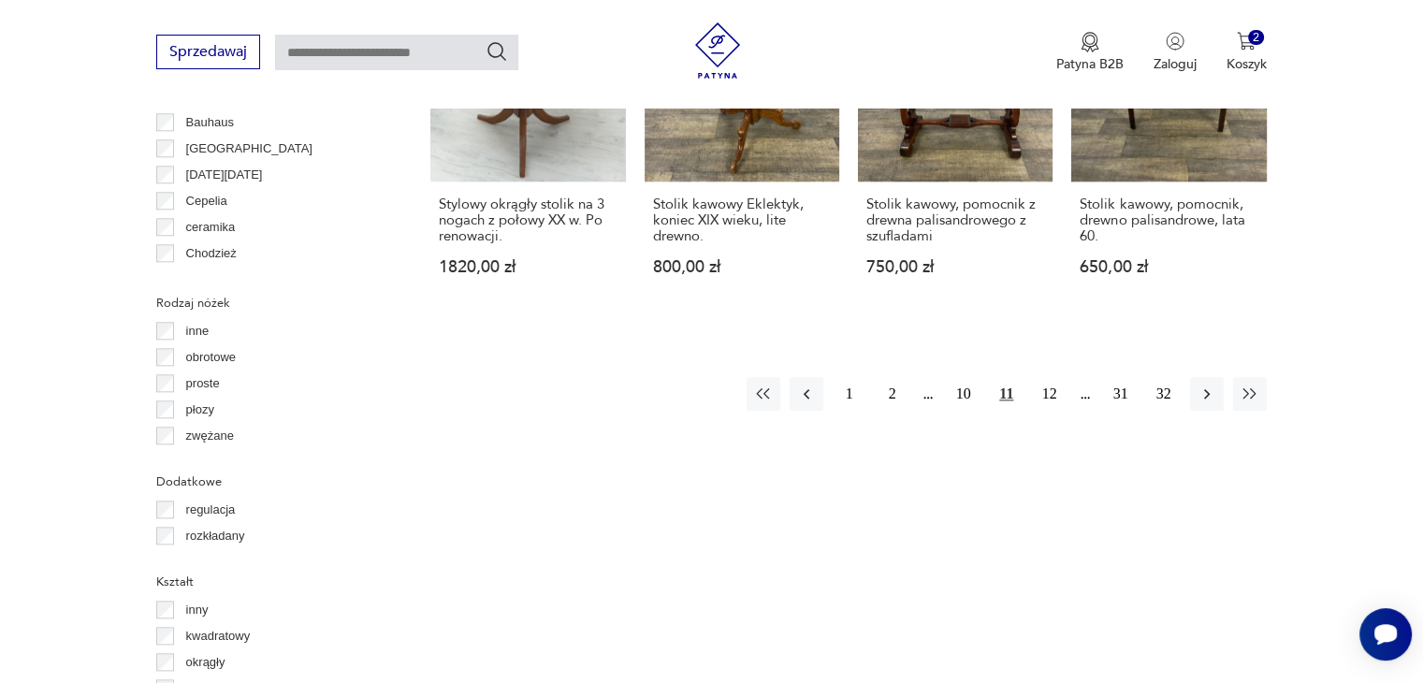
scroll to position [1987, 0]
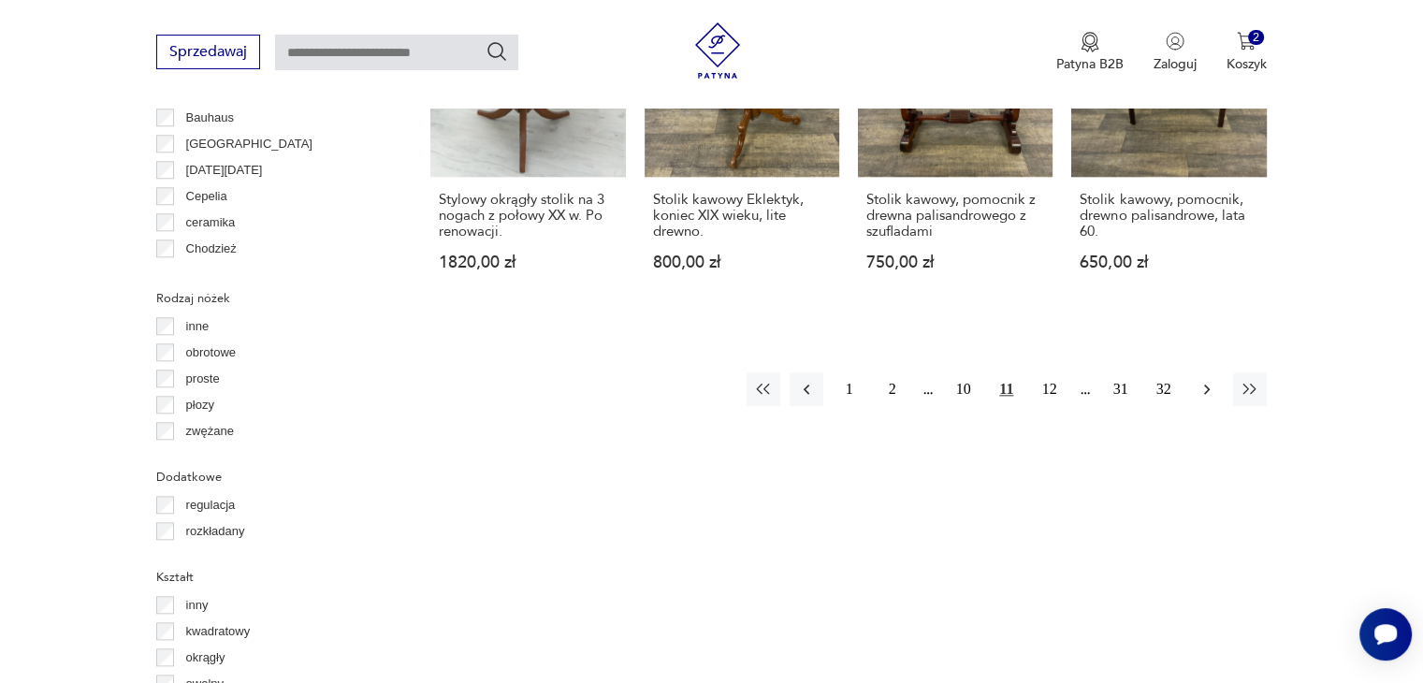
click at [1208, 380] on icon "button" at bounding box center [1206, 389] width 19 height 19
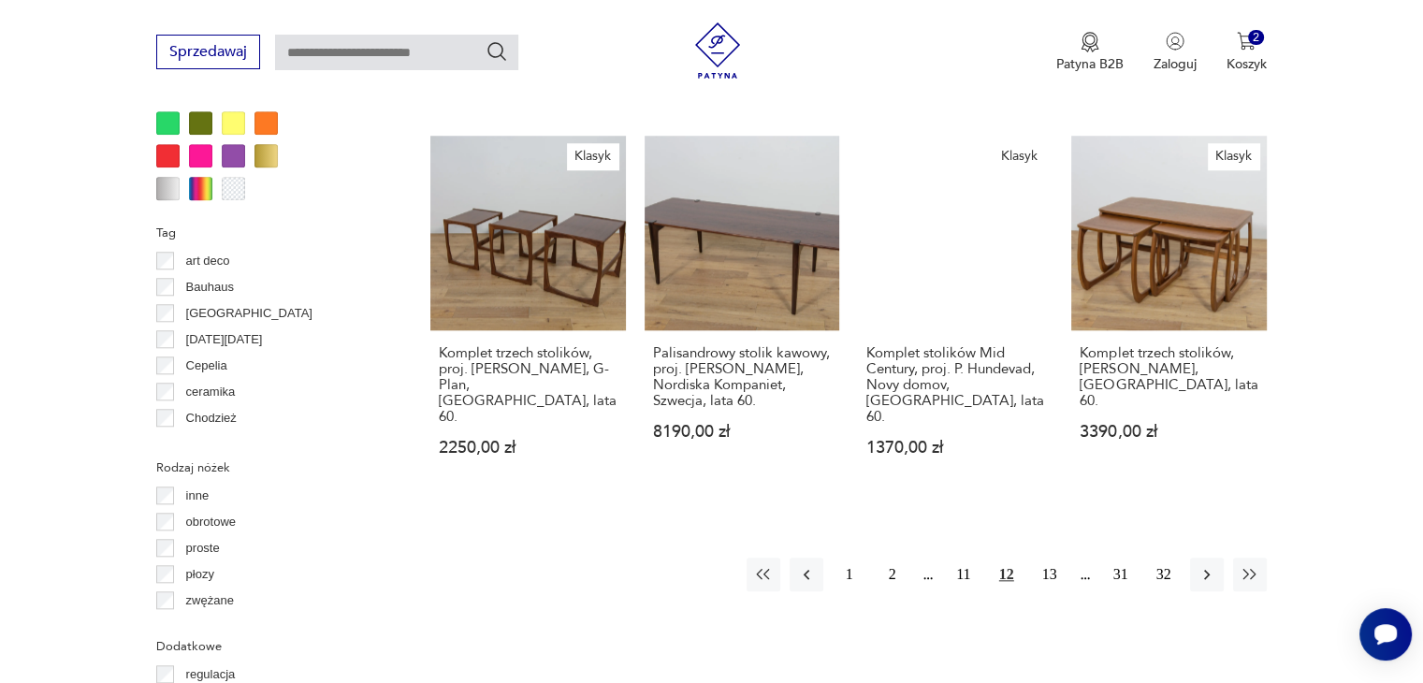
scroll to position [1823, 0]
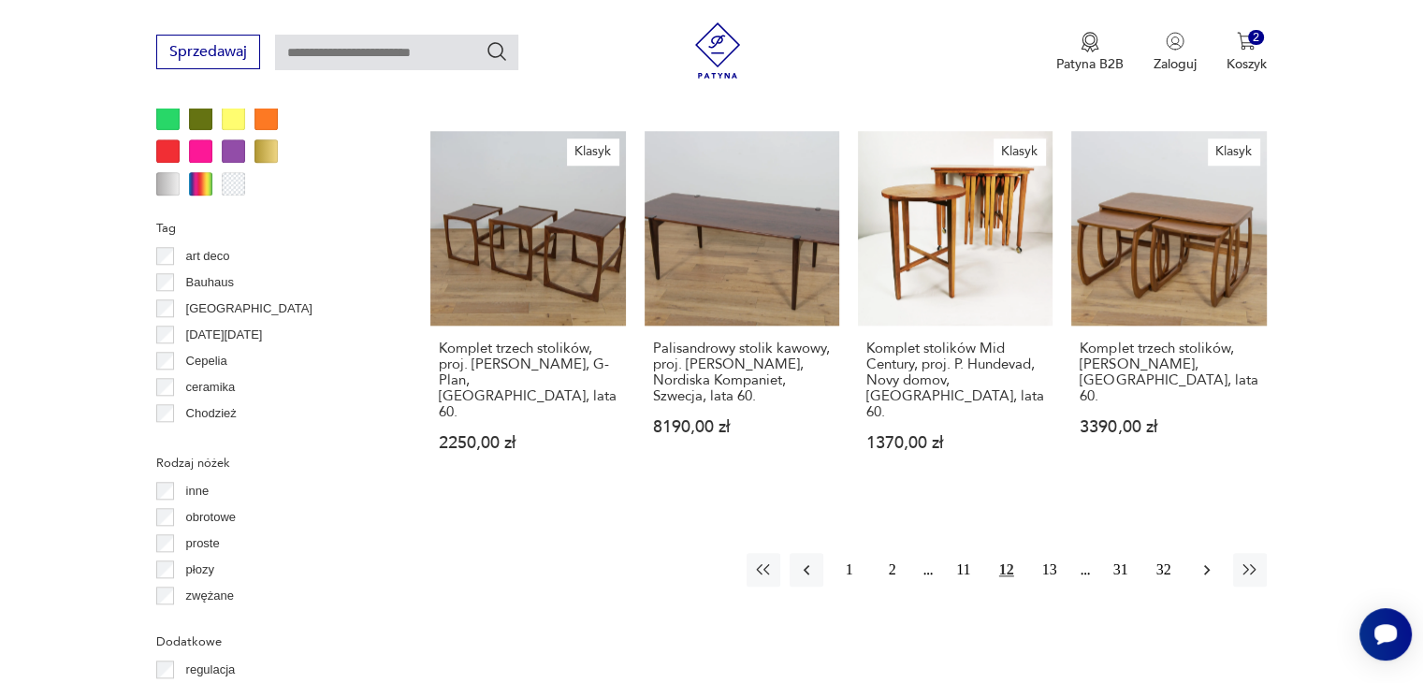
click at [1205, 565] on icon "button" at bounding box center [1207, 570] width 6 height 10
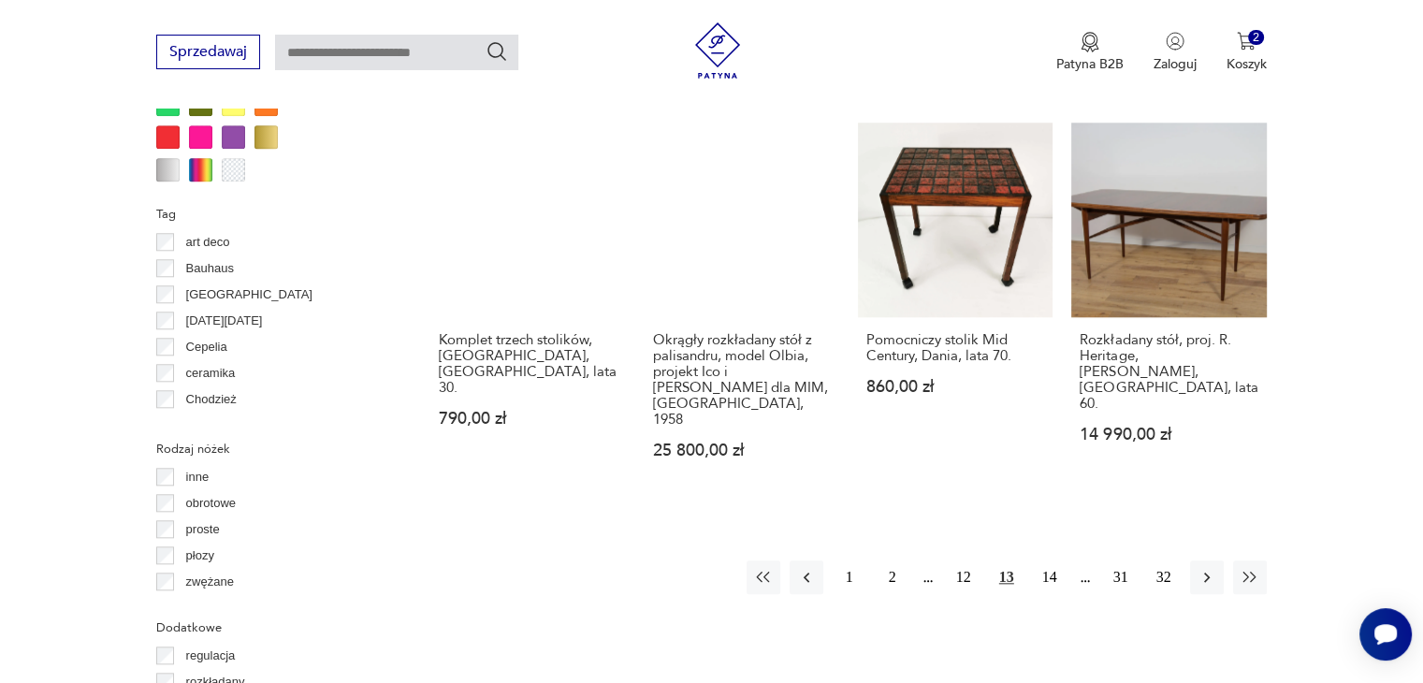
scroll to position [1873, 0]
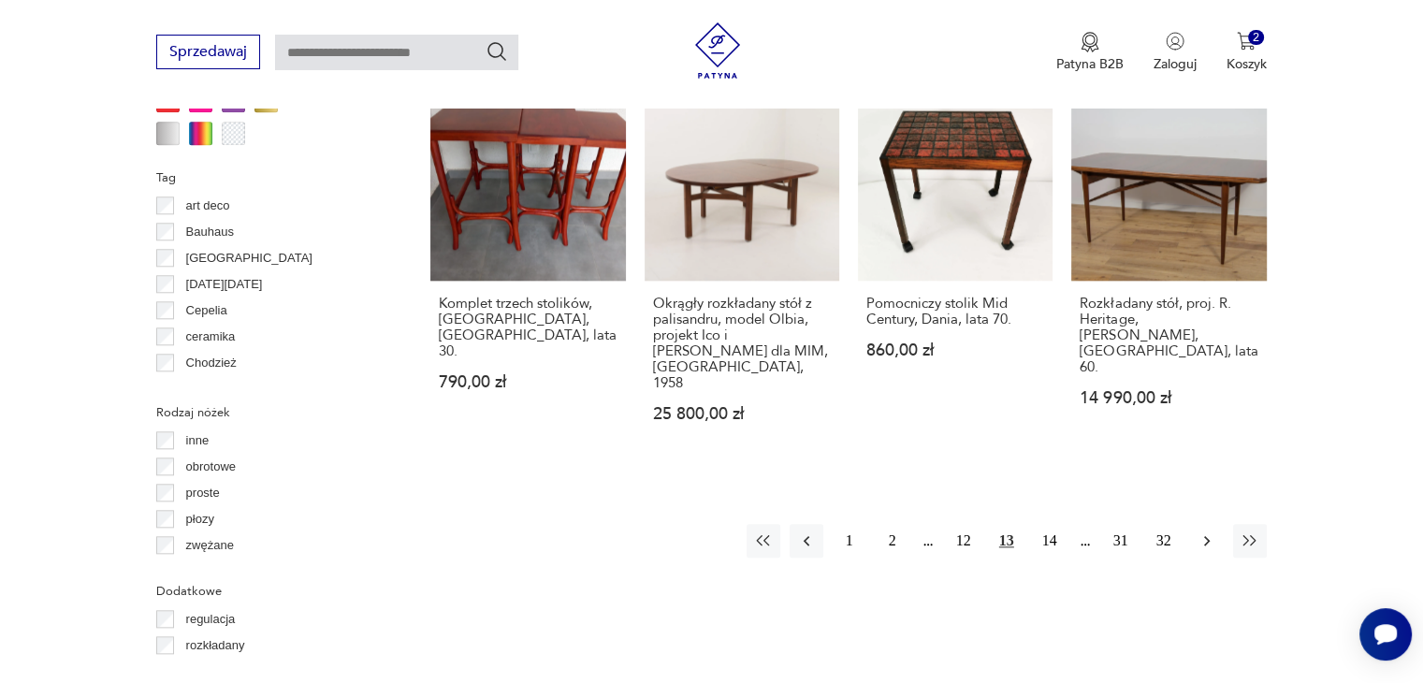
click at [1207, 536] on icon "button" at bounding box center [1207, 541] width 6 height 10
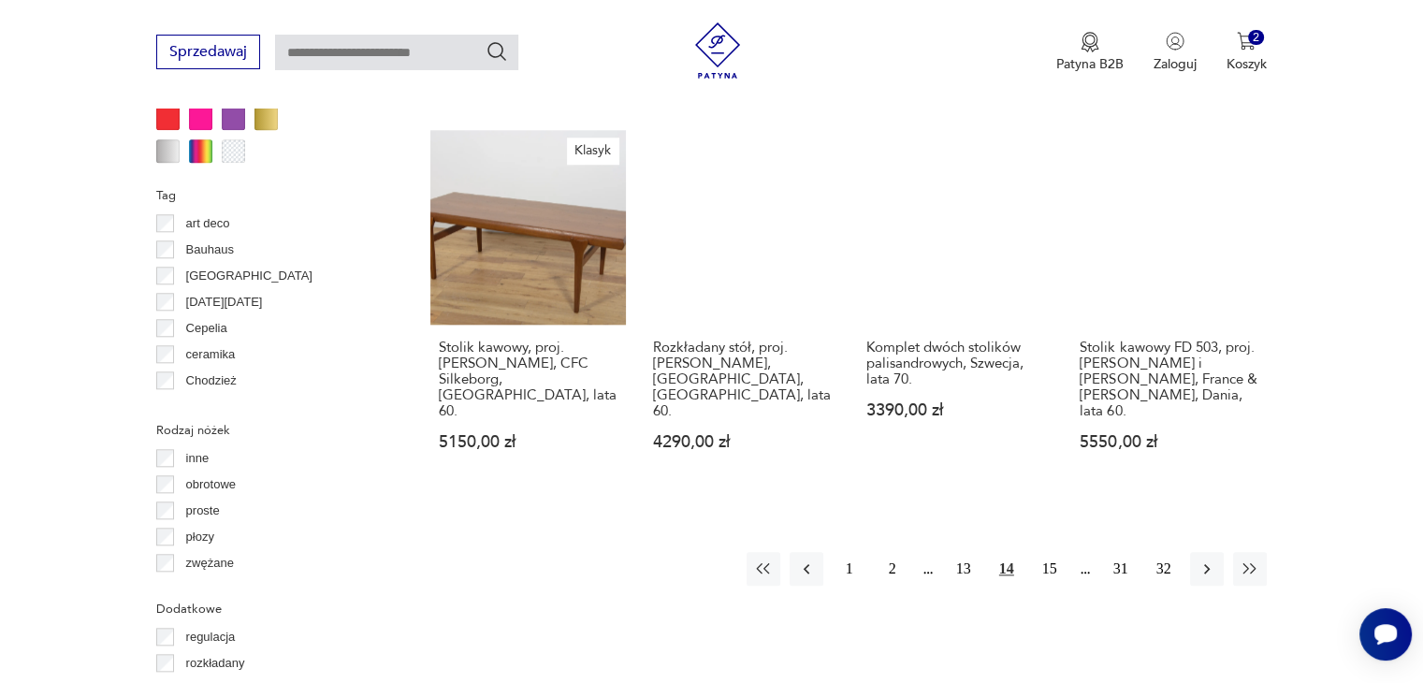
scroll to position [1873, 0]
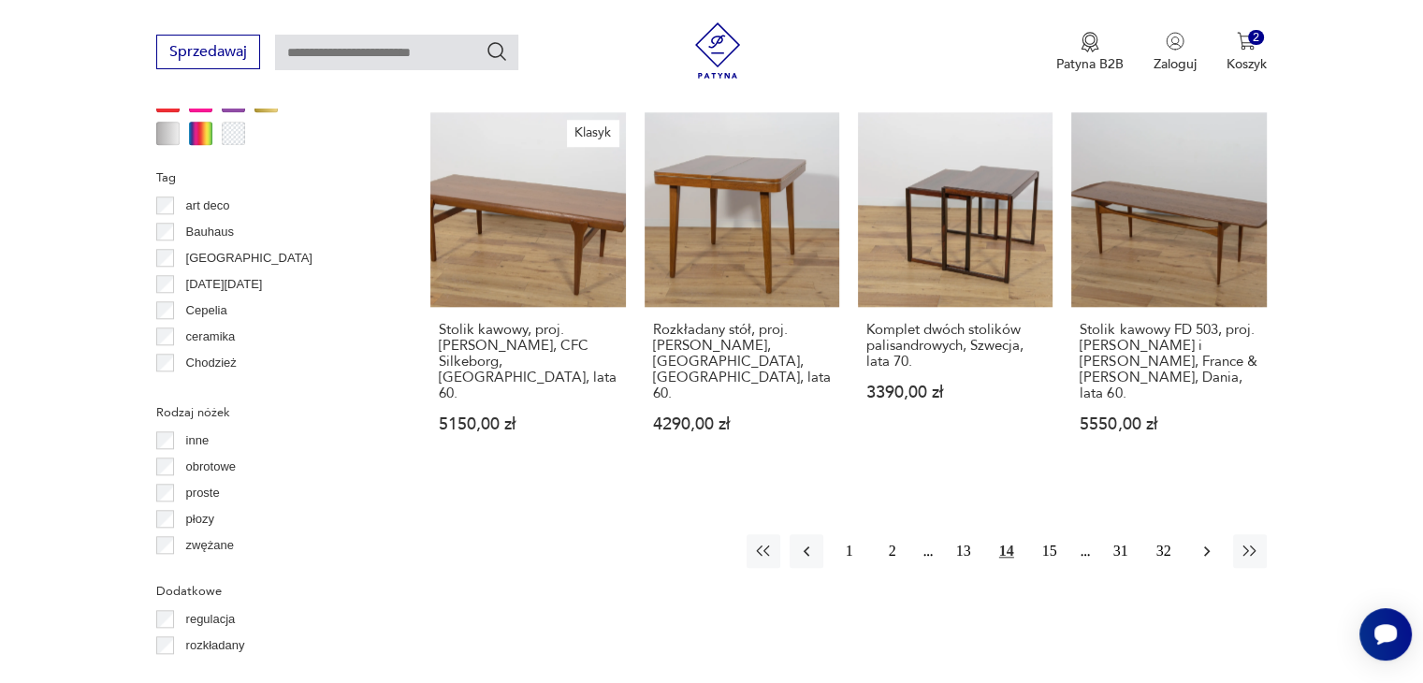
click at [1206, 546] on icon "button" at bounding box center [1207, 551] width 6 height 10
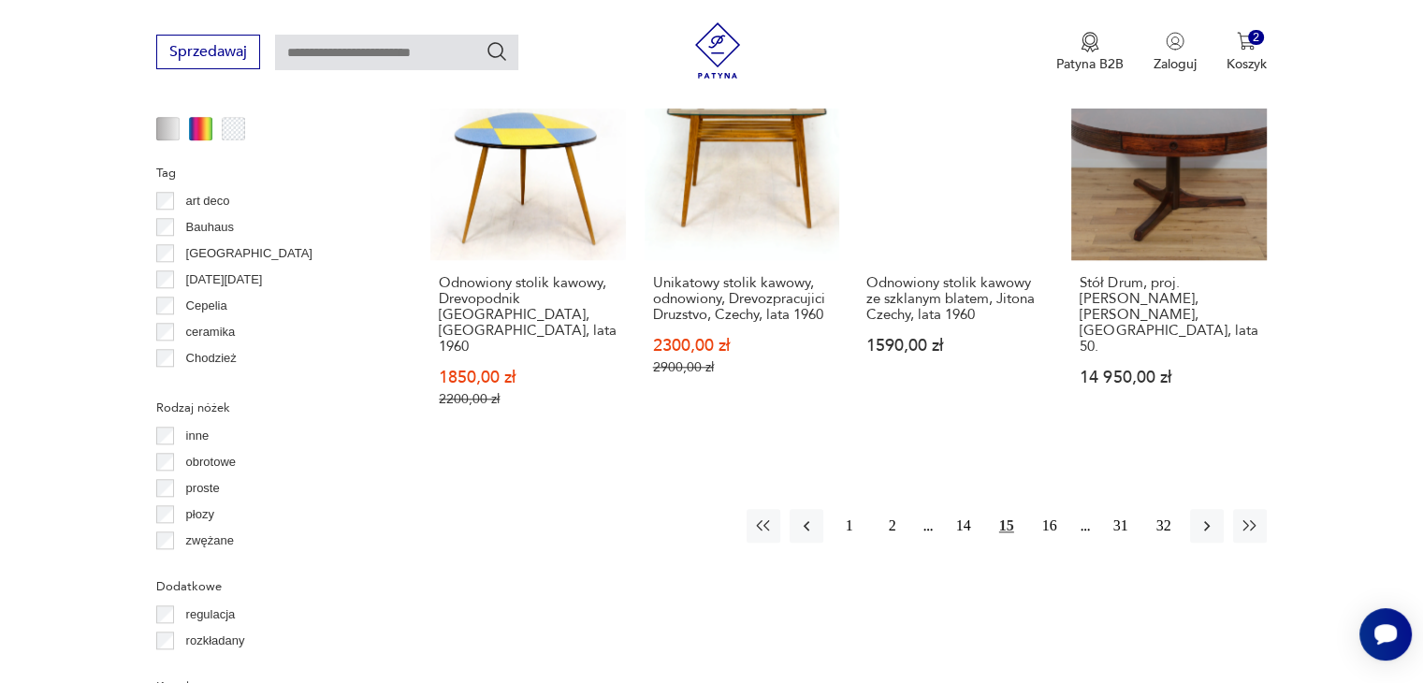
scroll to position [1938, 0]
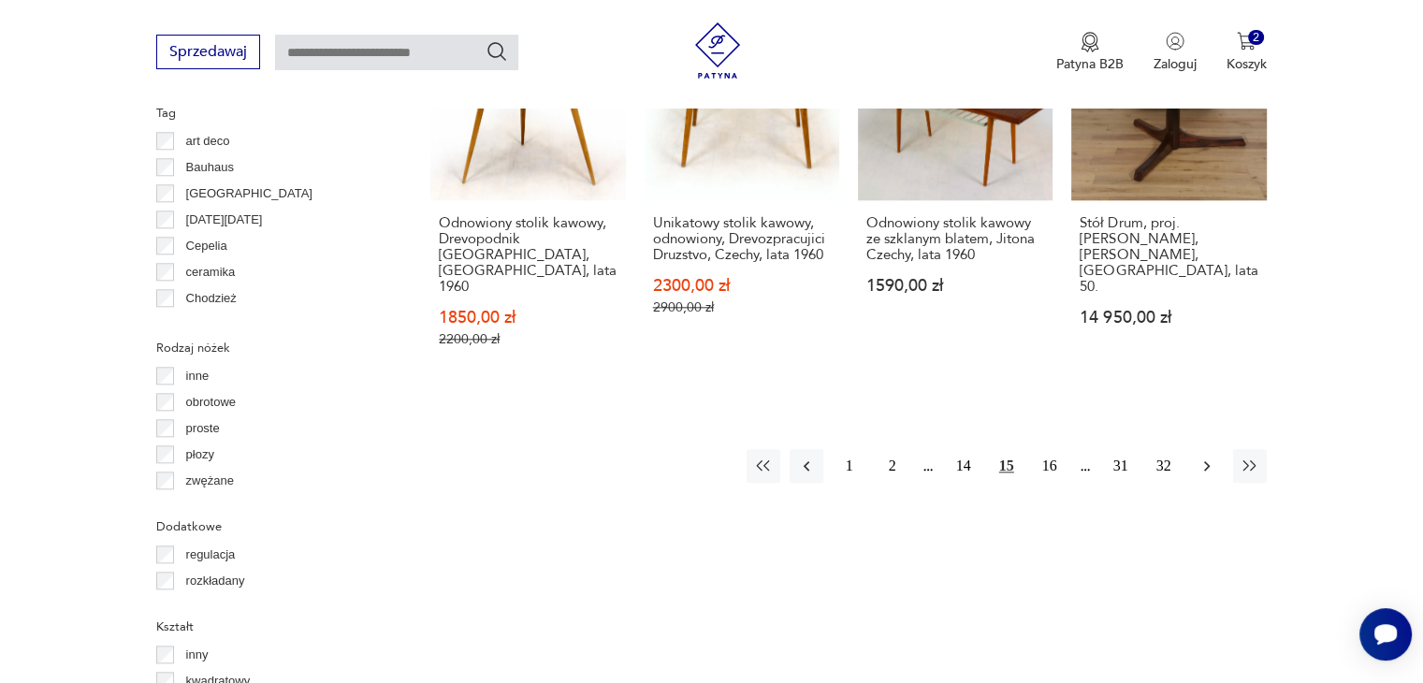
click at [1207, 456] on icon "button" at bounding box center [1206, 465] width 19 height 19
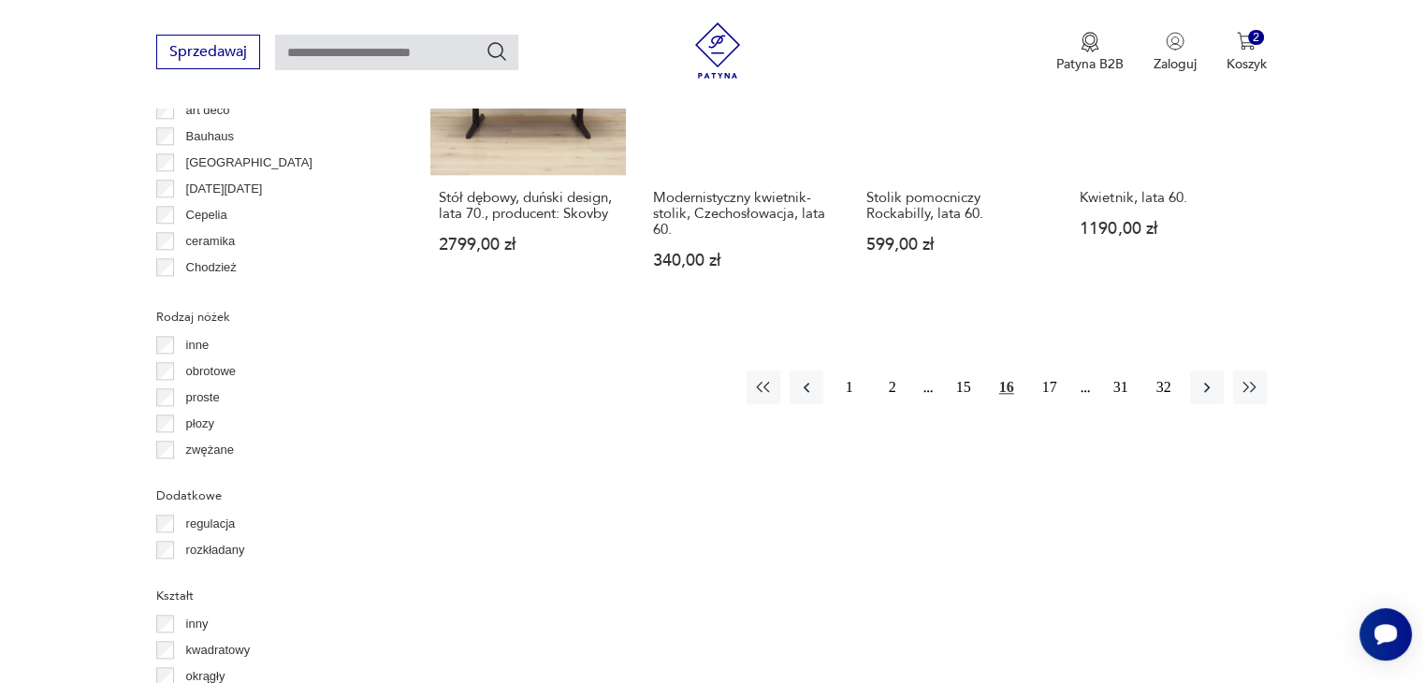
scroll to position [1987, 0]
